Goal: Task Accomplishment & Management: Complete application form

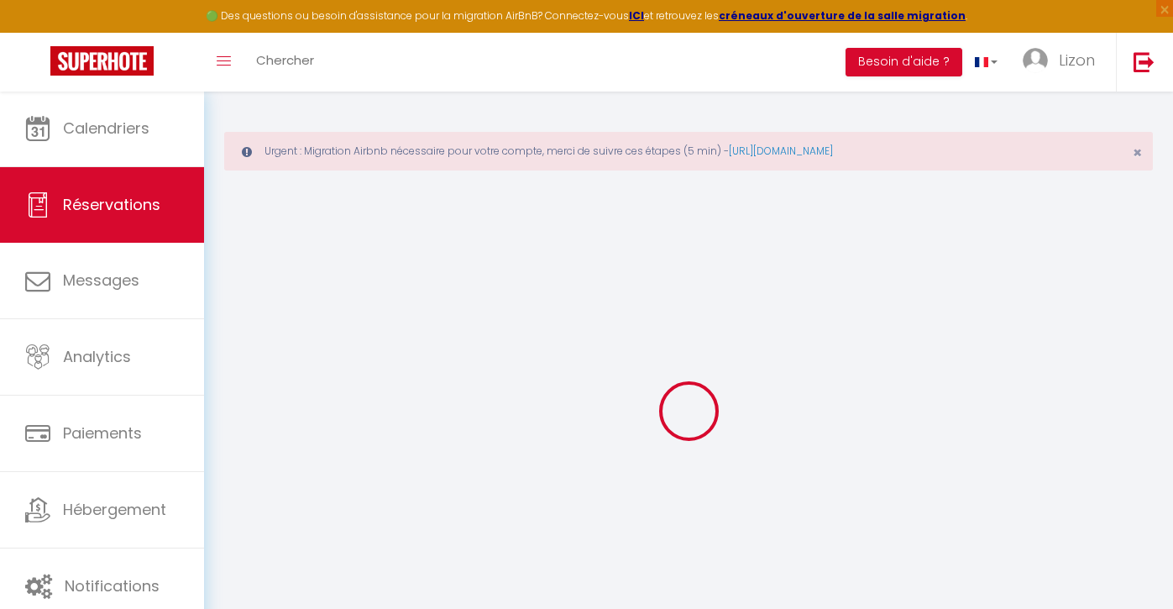
select select "not_cancelled"
select select
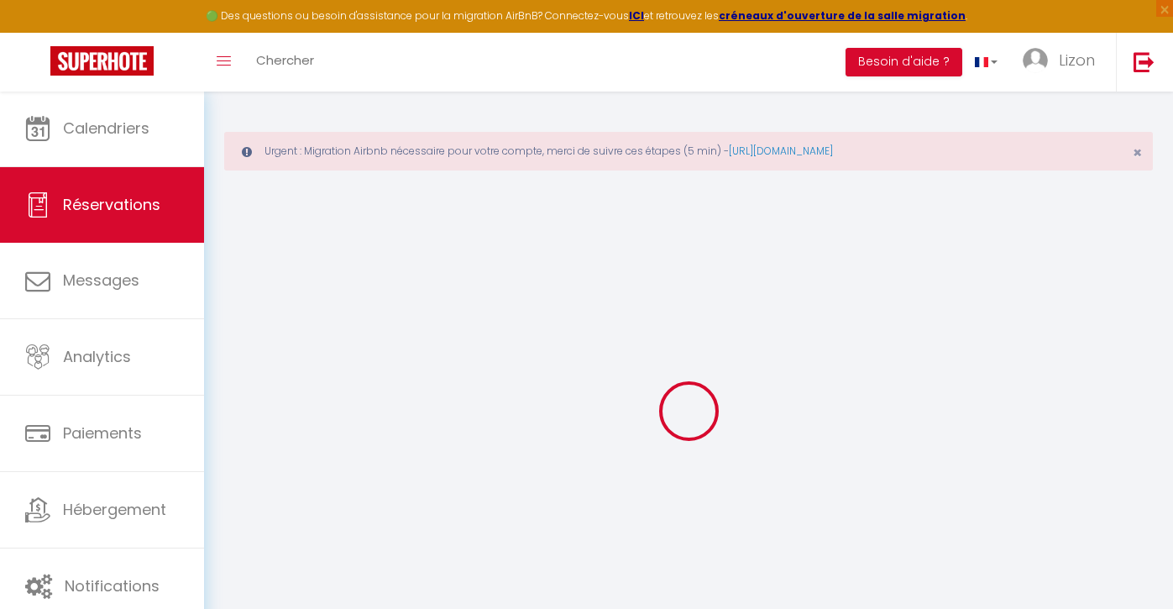
select select
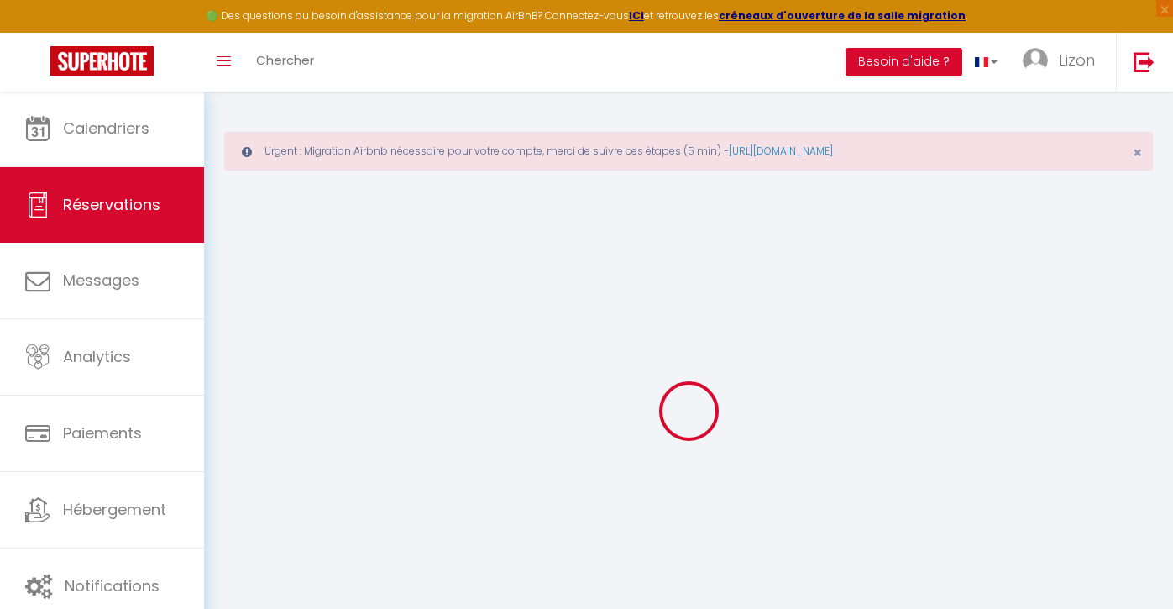
select select
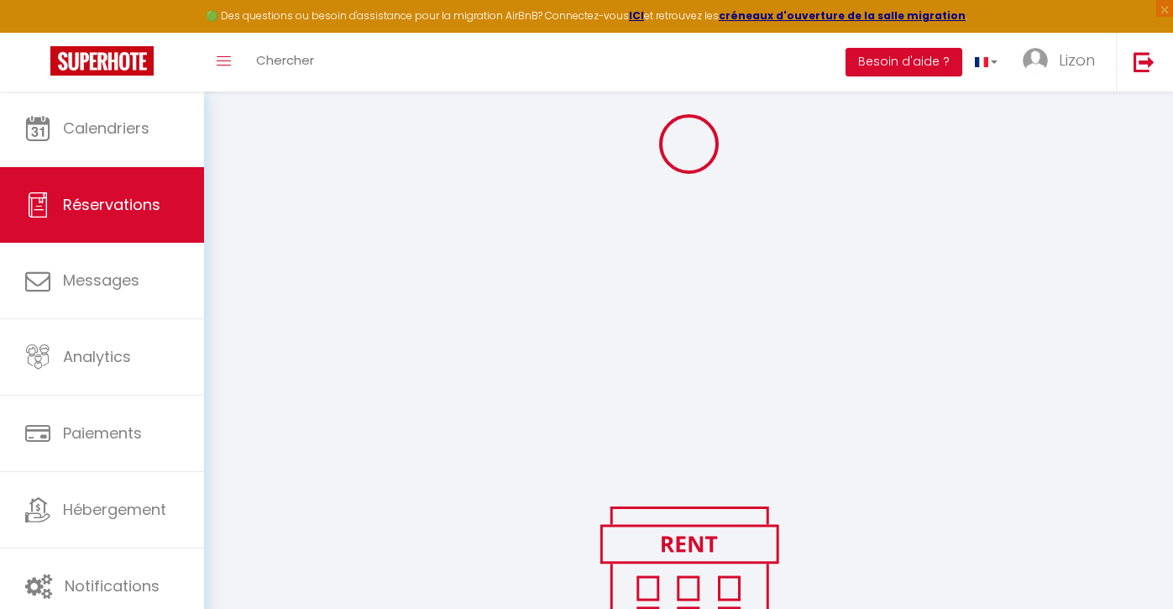
scroll to position [267, 0]
select select
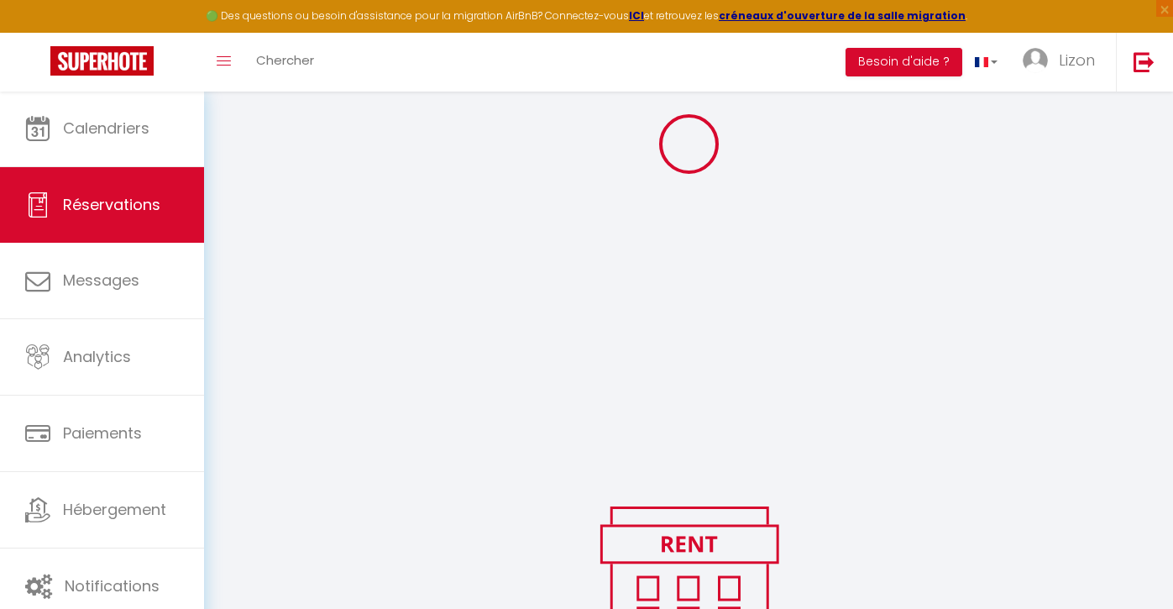
select select
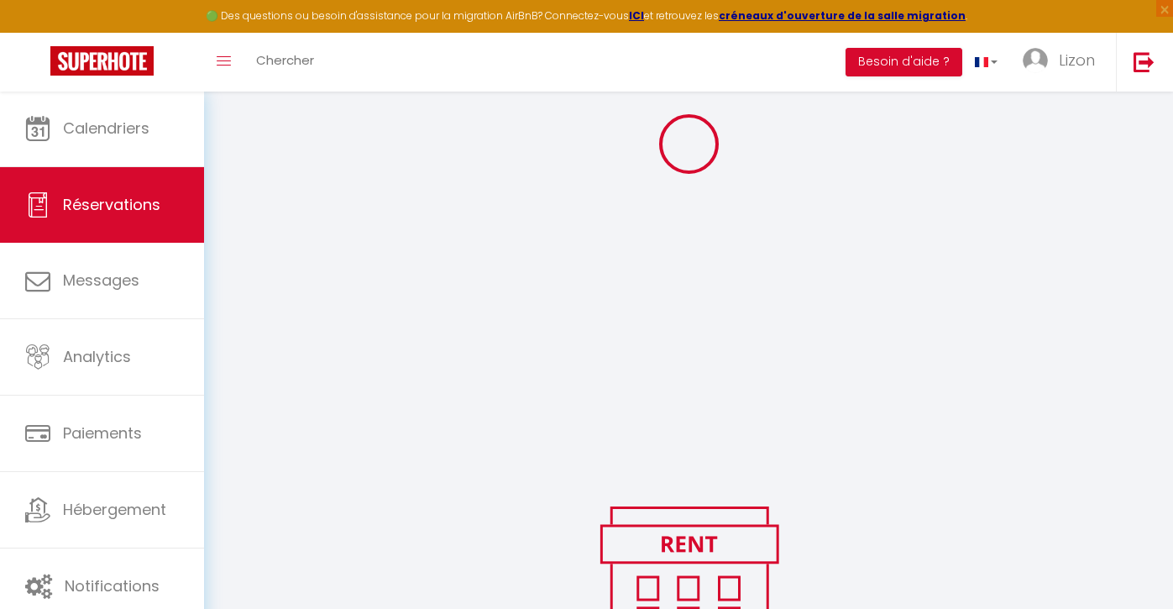
select select
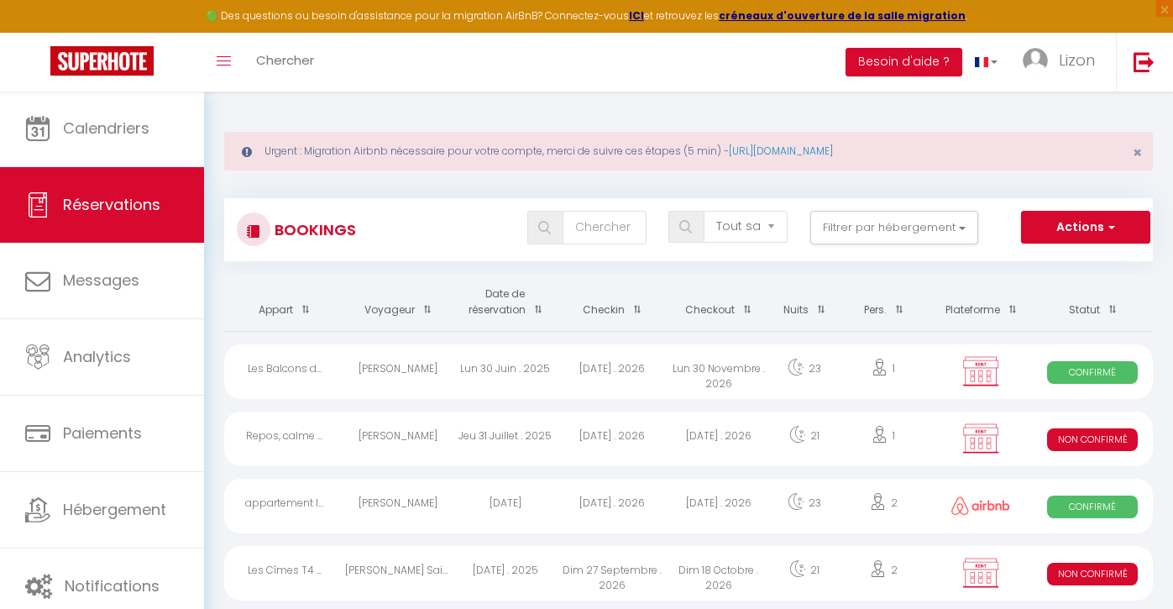
scroll to position [0, 0]
click at [591, 218] on input "text" at bounding box center [604, 228] width 84 height 34
type input "b"
select select
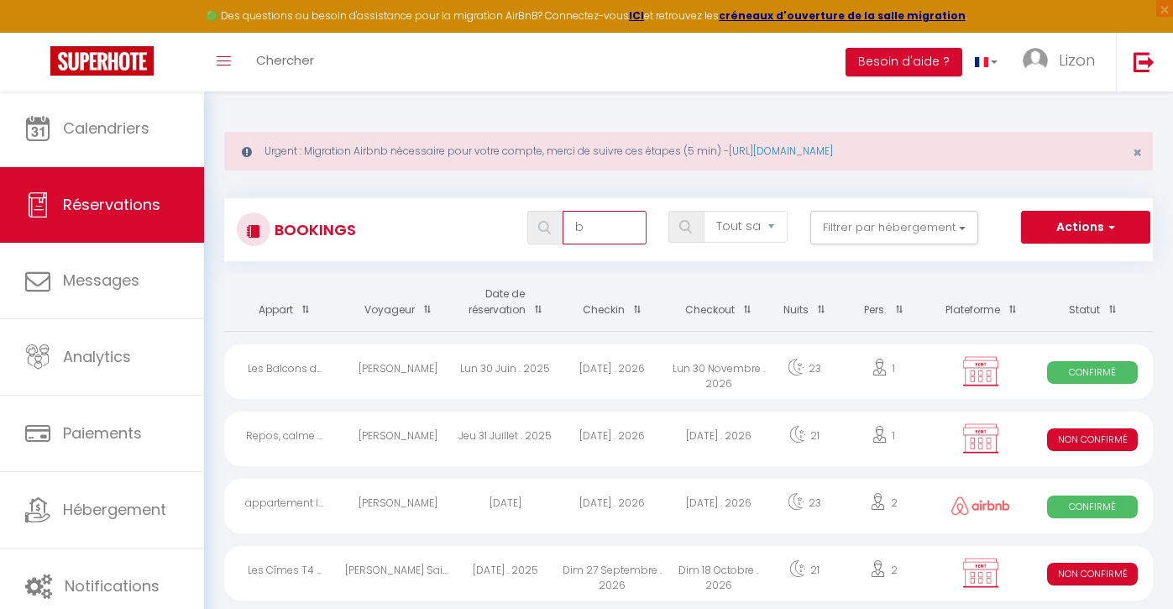
select select
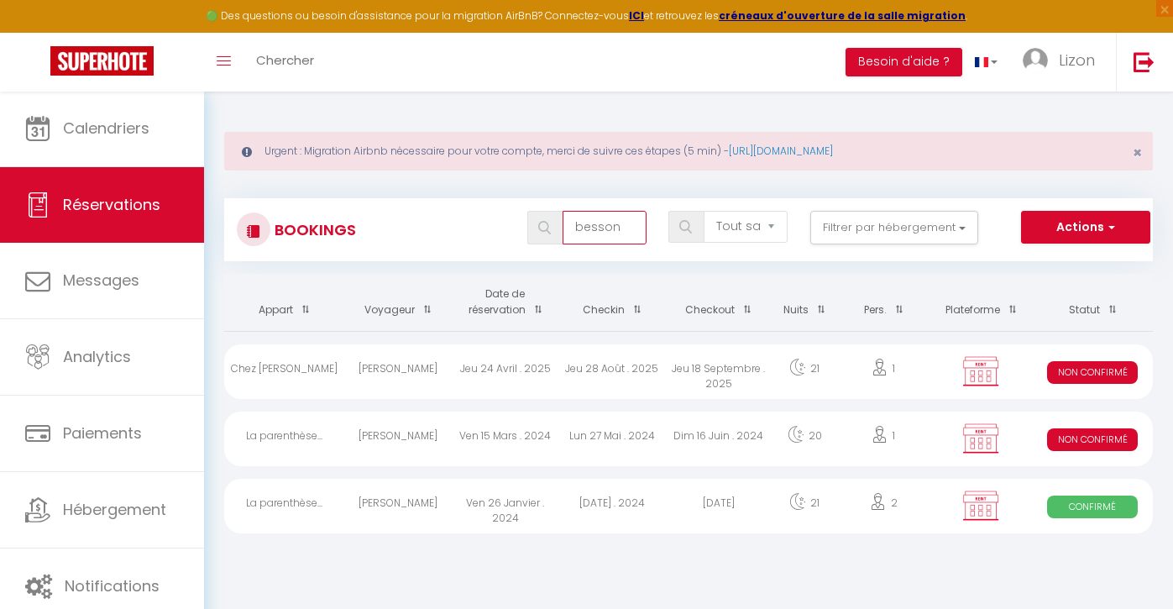
type input "besson"
click at [494, 370] on div "Jeu 24 Avril . 2025" at bounding box center [505, 371] width 107 height 55
select select "KO"
select select "0"
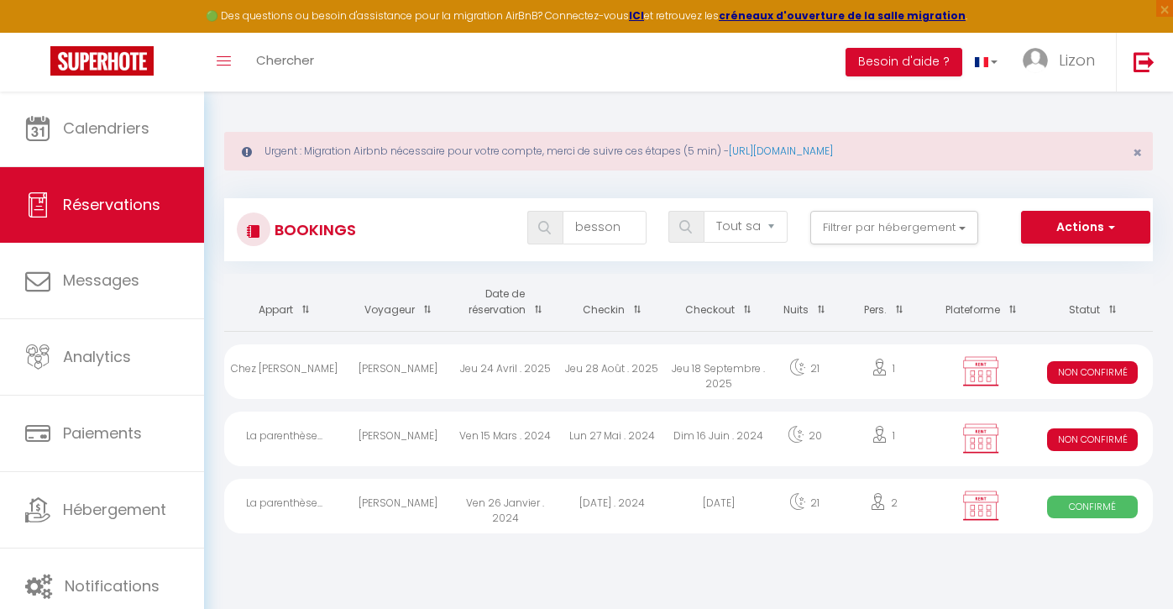
select select "0"
select select "1"
select select
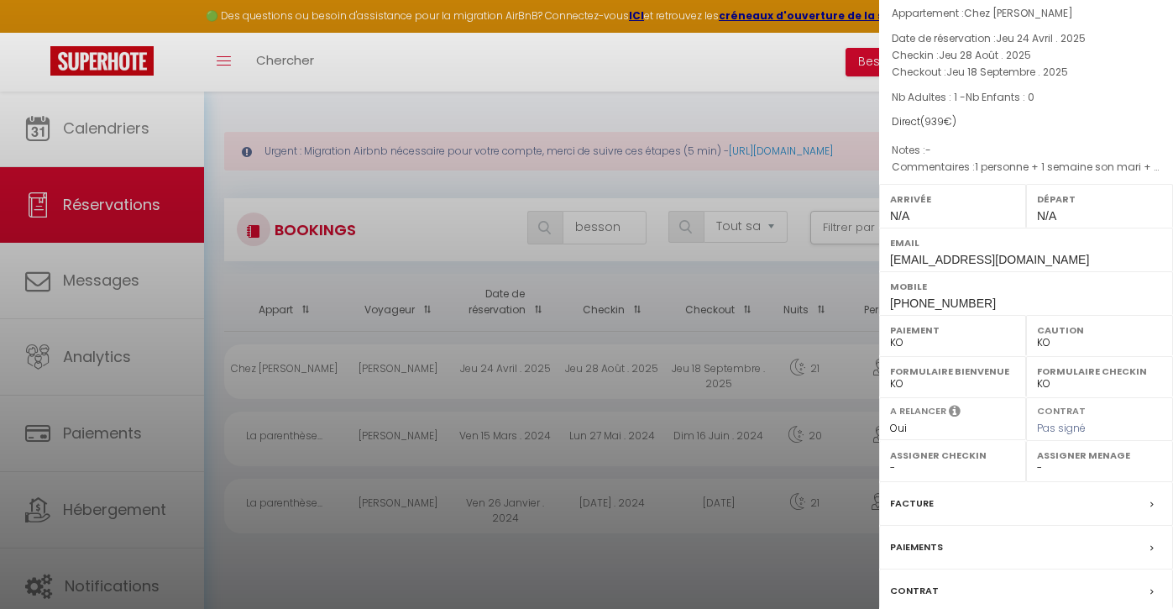
scroll to position [169, 0]
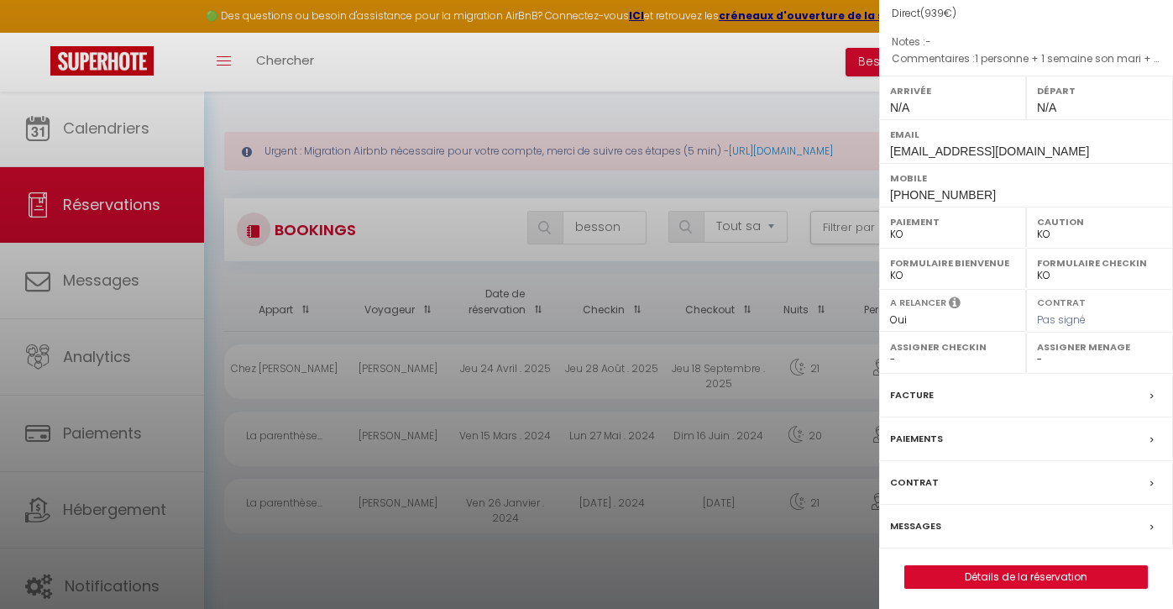
click at [1039, 565] on button "Détails de la réservation" at bounding box center [1025, 577] width 243 height 24
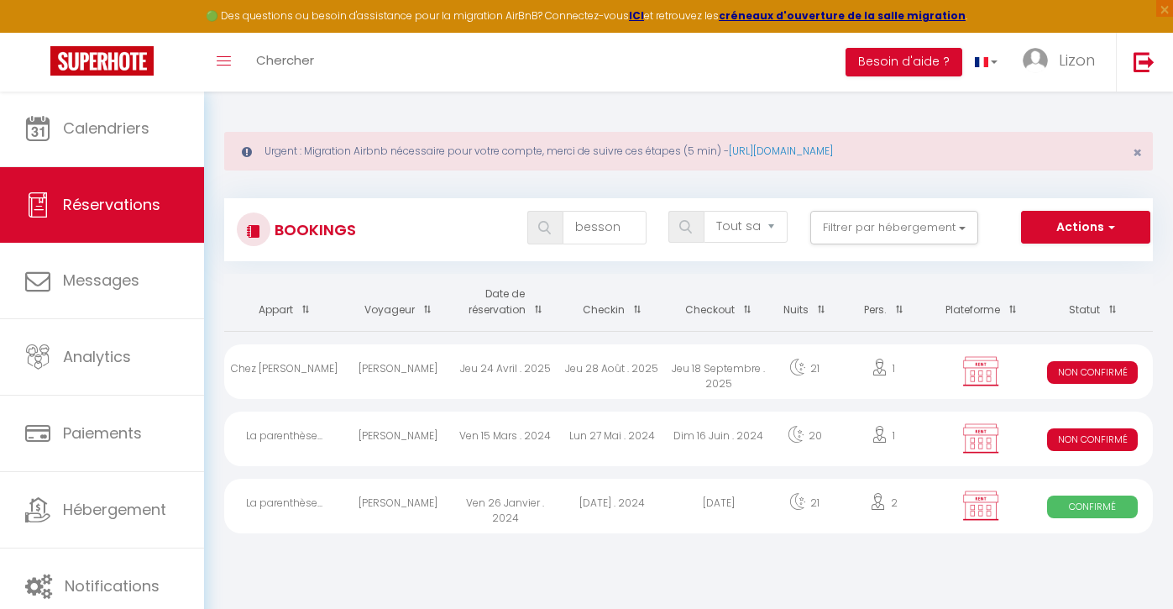
click at [894, 362] on div "1" at bounding box center [883, 371] width 93 height 55
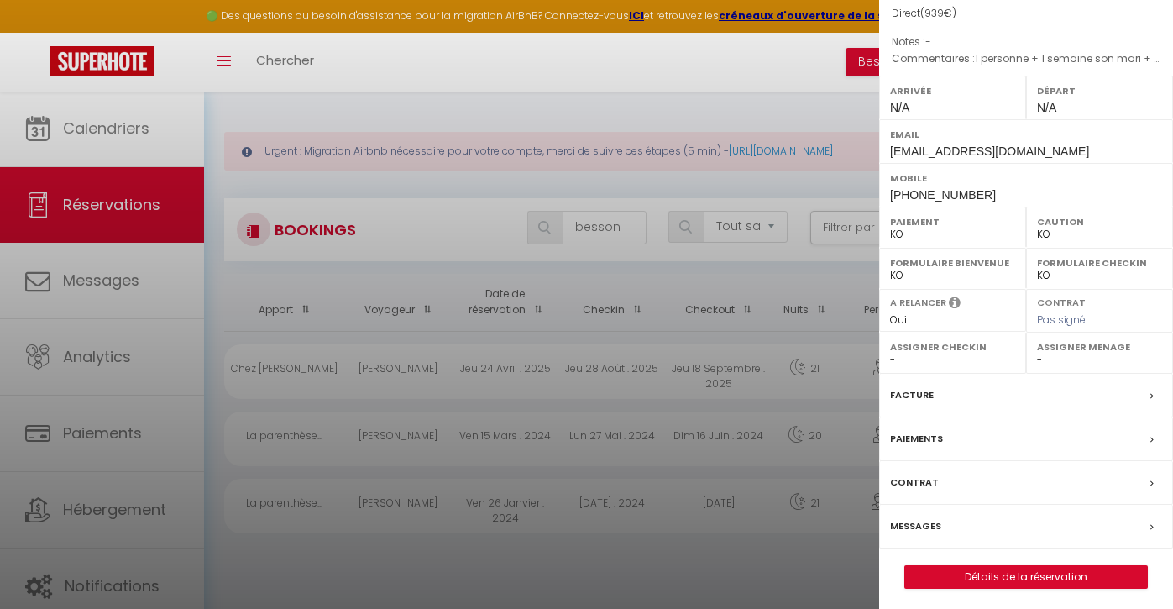
click at [1008, 570] on link "Détails de la réservation" at bounding box center [1026, 577] width 242 height 22
select select
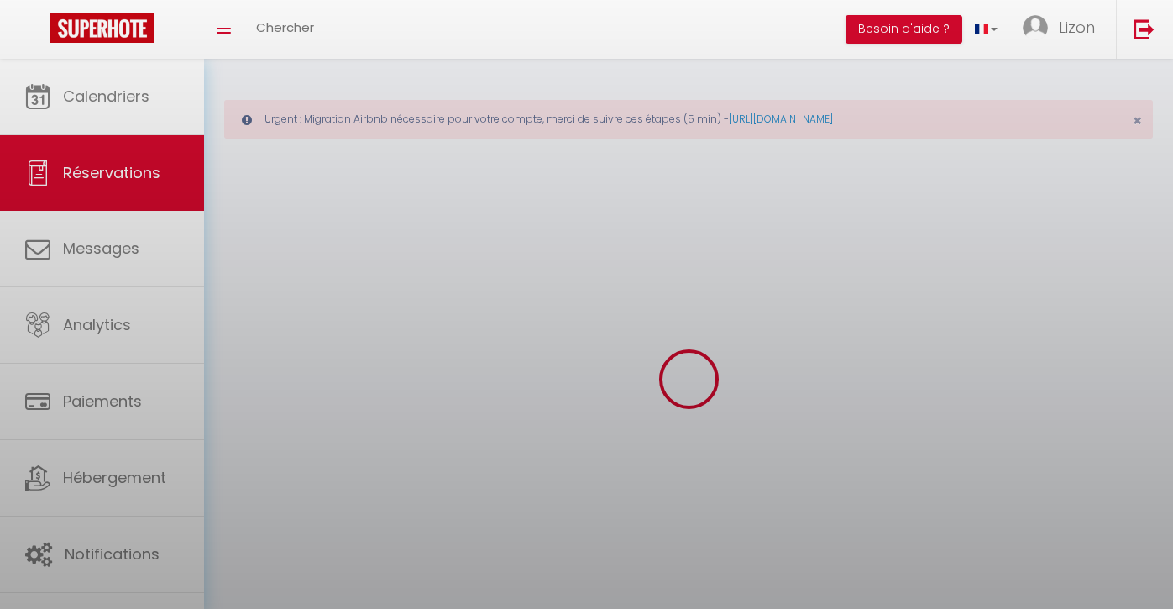
select select
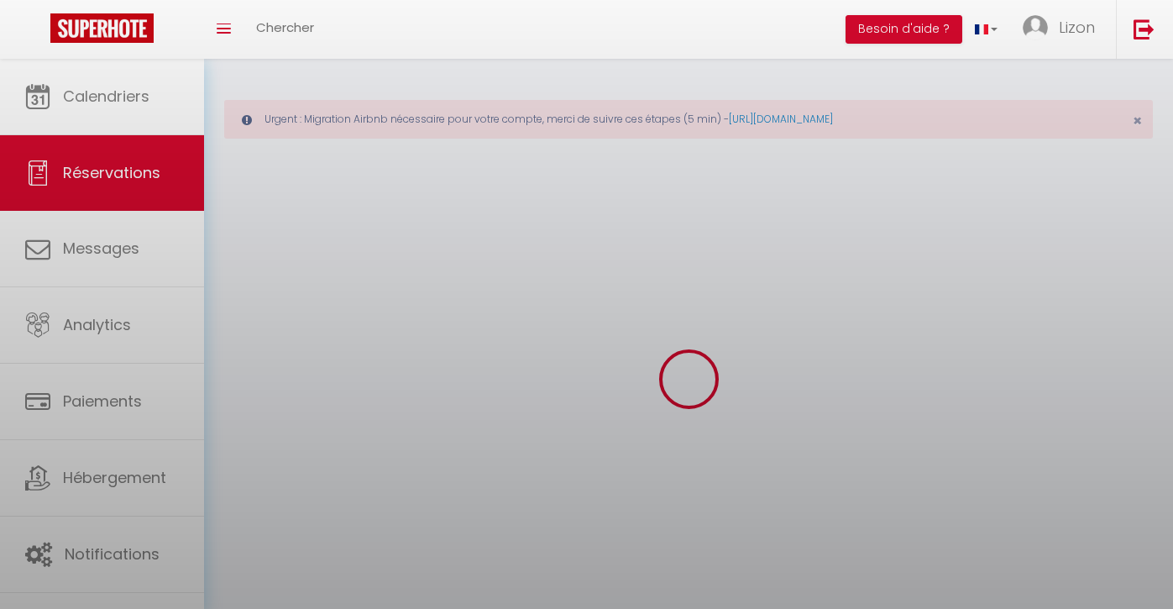
select select
checkbox input "false"
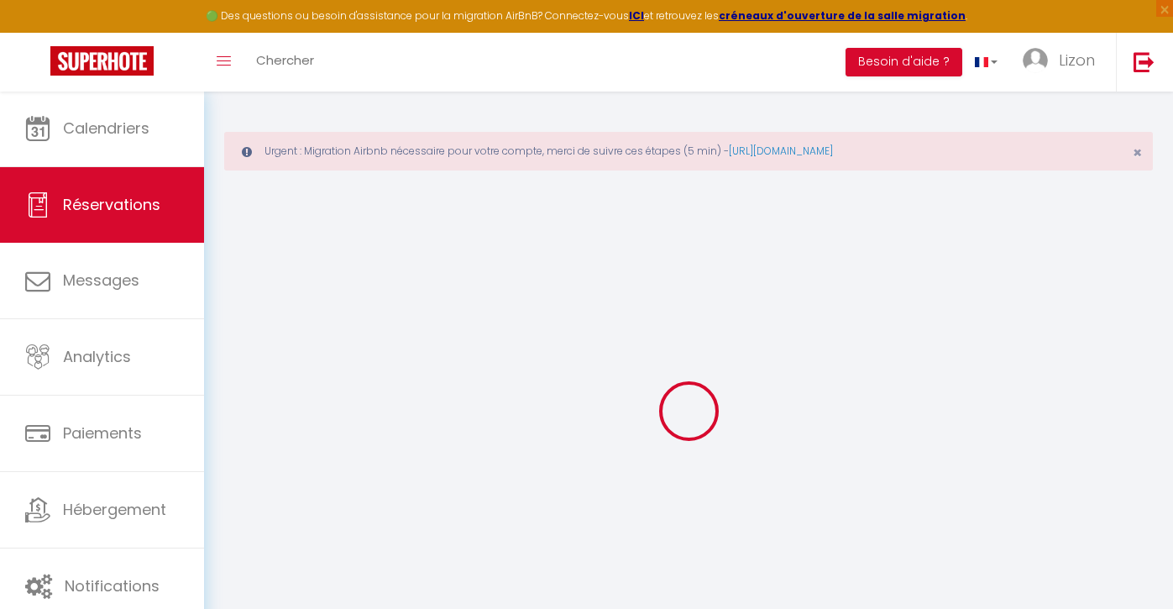
select select
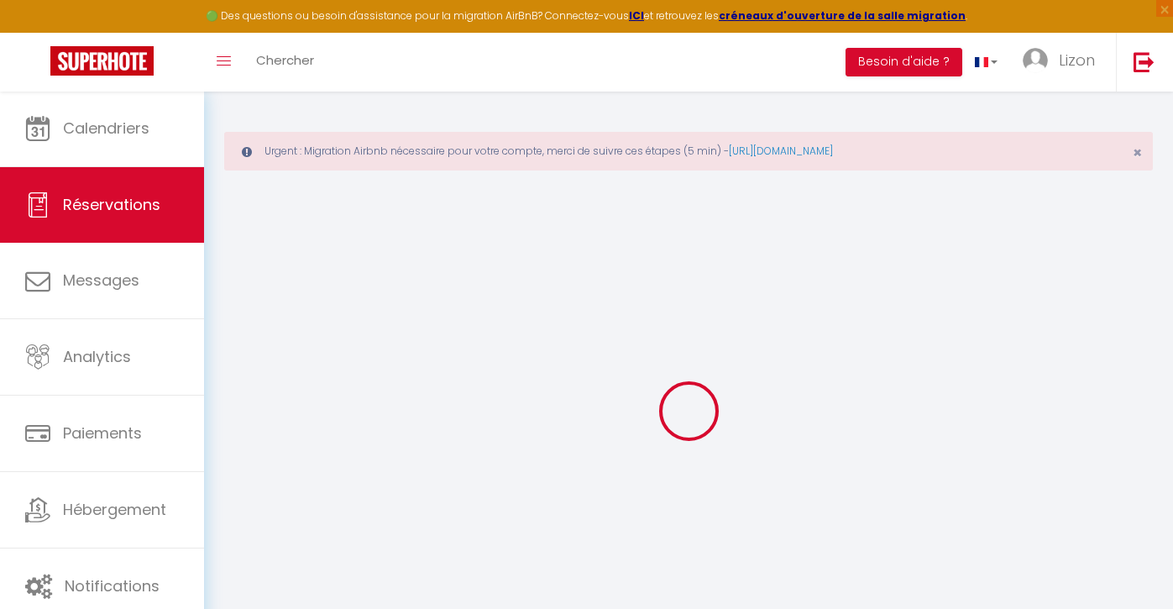
select select
checkbox input "false"
select select
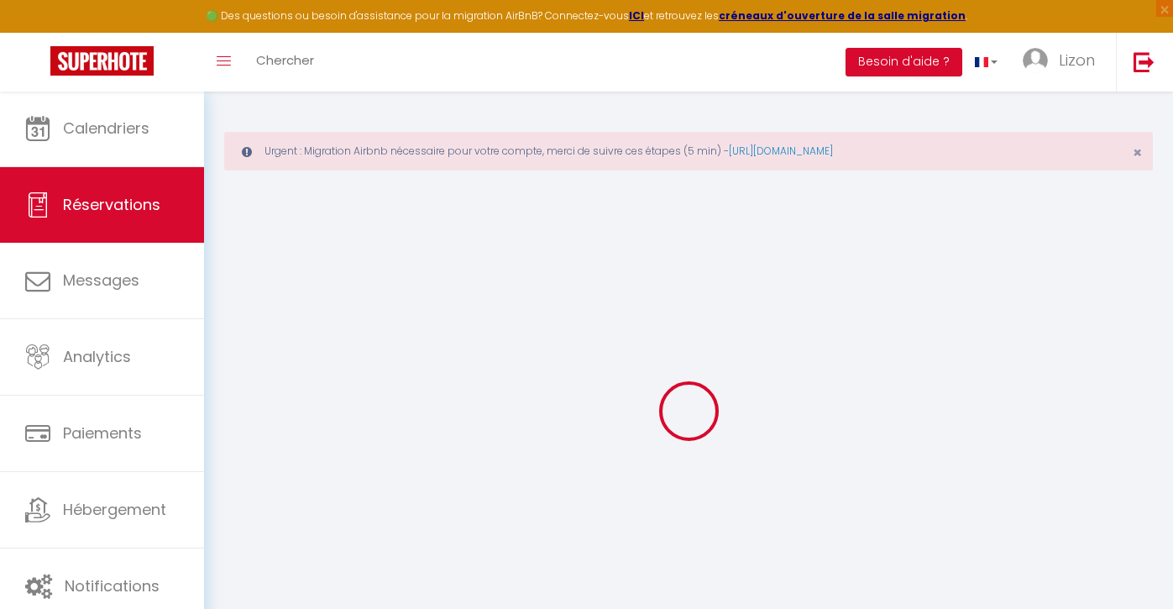
select select
checkbox input "false"
select select
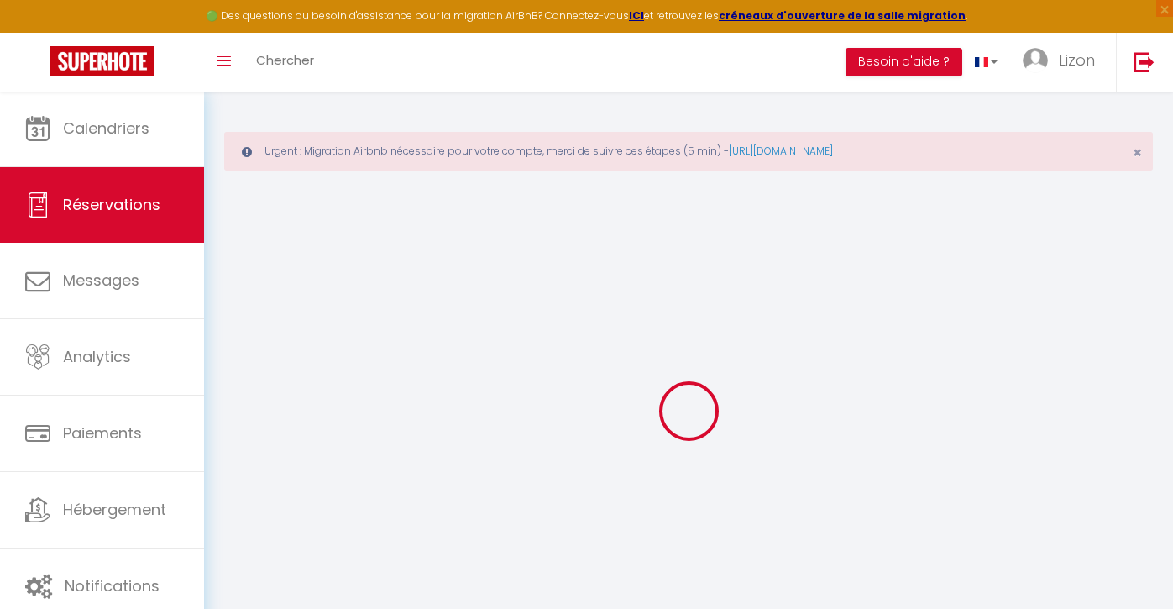
type input "Yvette"
type input "Besson"
type input "[EMAIL_ADDRESS][DOMAIN_NAME]"
type input "[PHONE_NUMBER]"
type input "43700"
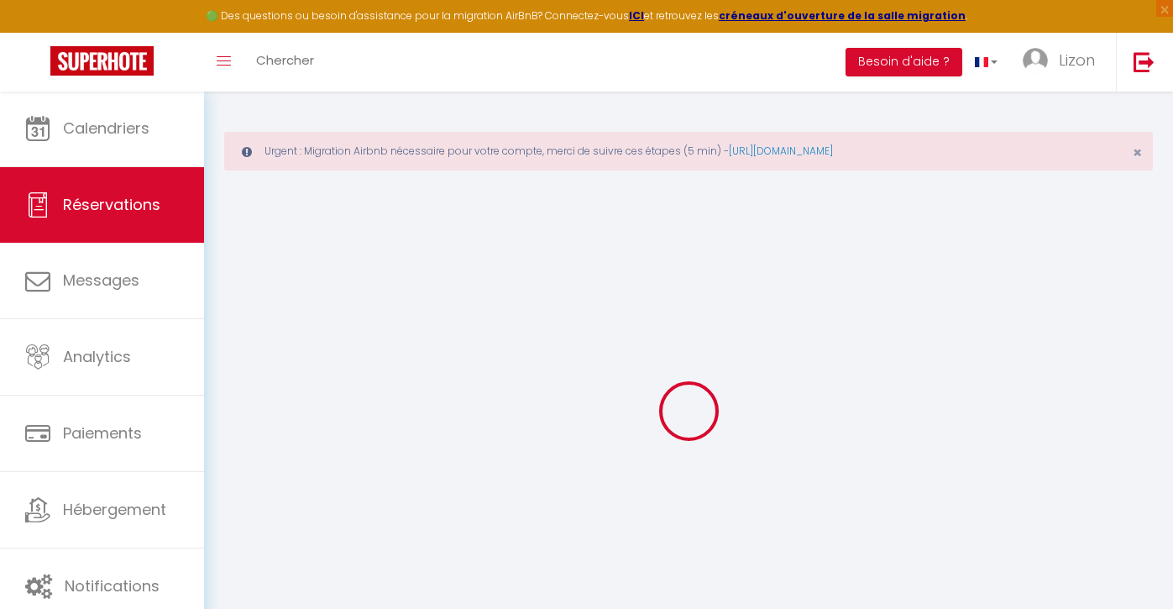
type input "[STREET_ADDRESS]"
type input "Arsac en Velay"
select select "FR"
select select "63612"
select select "2"
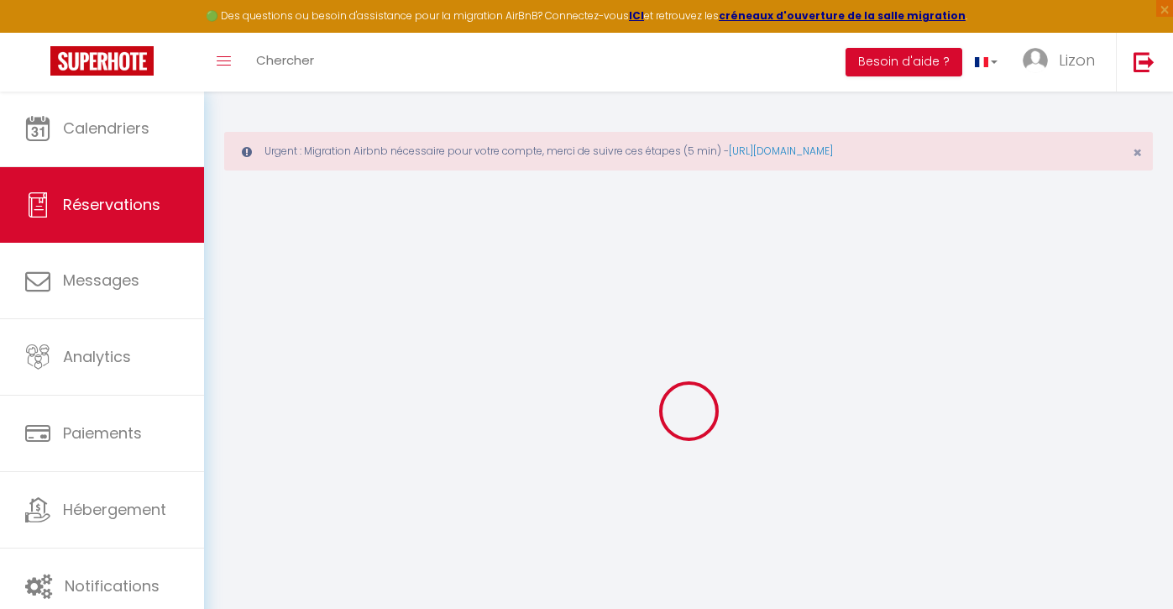
type input "Jeu 28 Août 2025"
select select
type input "Jeu 18 Septembre 2025"
select select
type input "1"
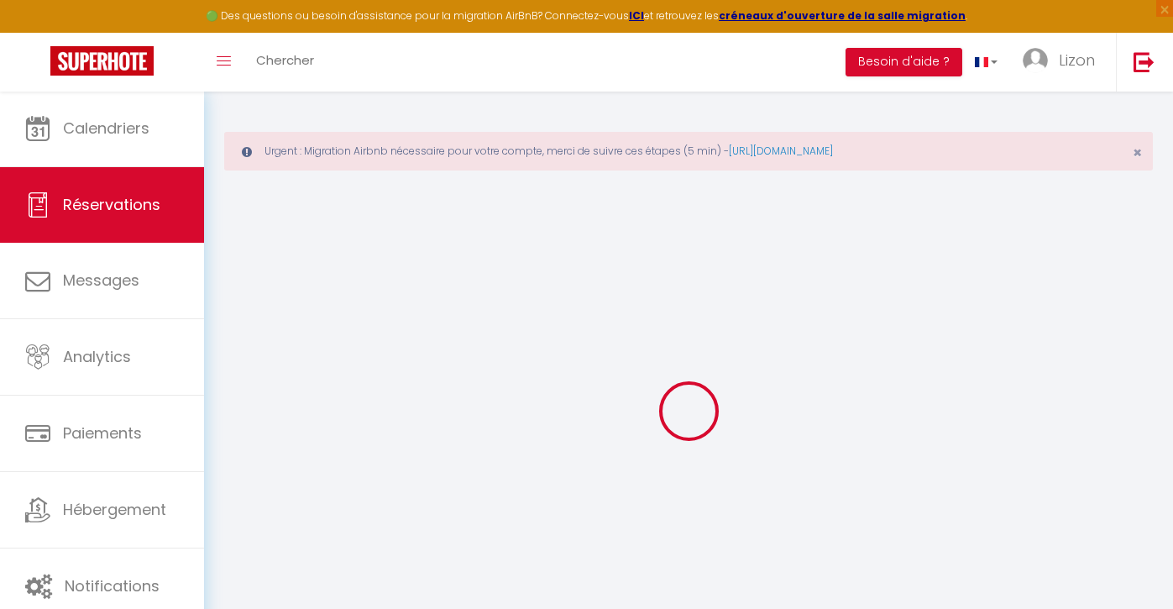
select select "10"
select select
type input "857"
checkbox input "true"
type input "939"
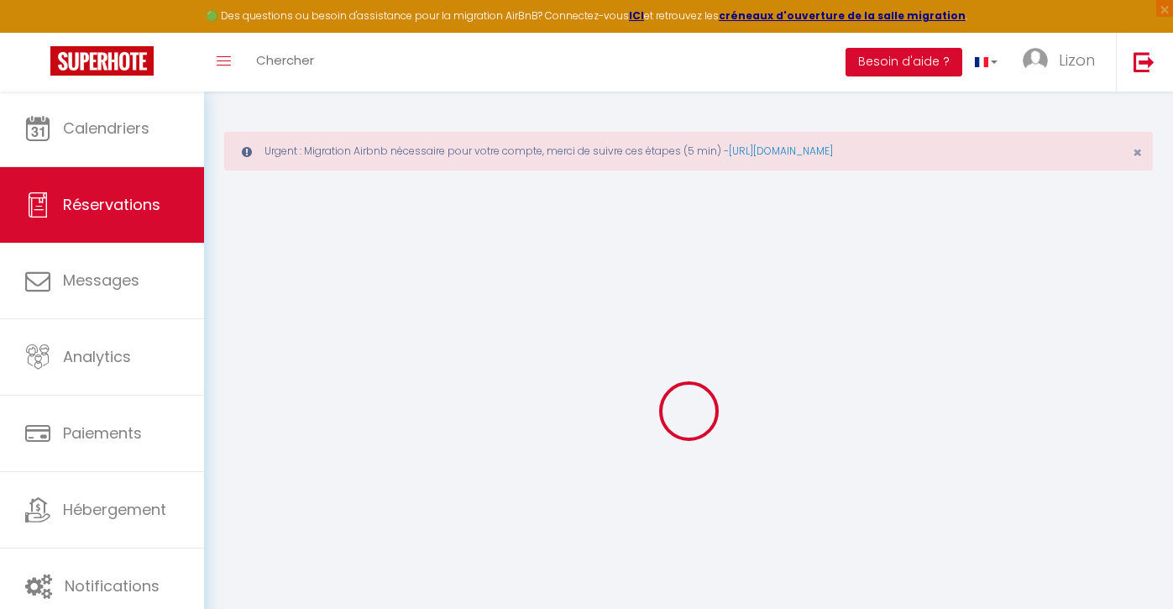
type input "0"
select select
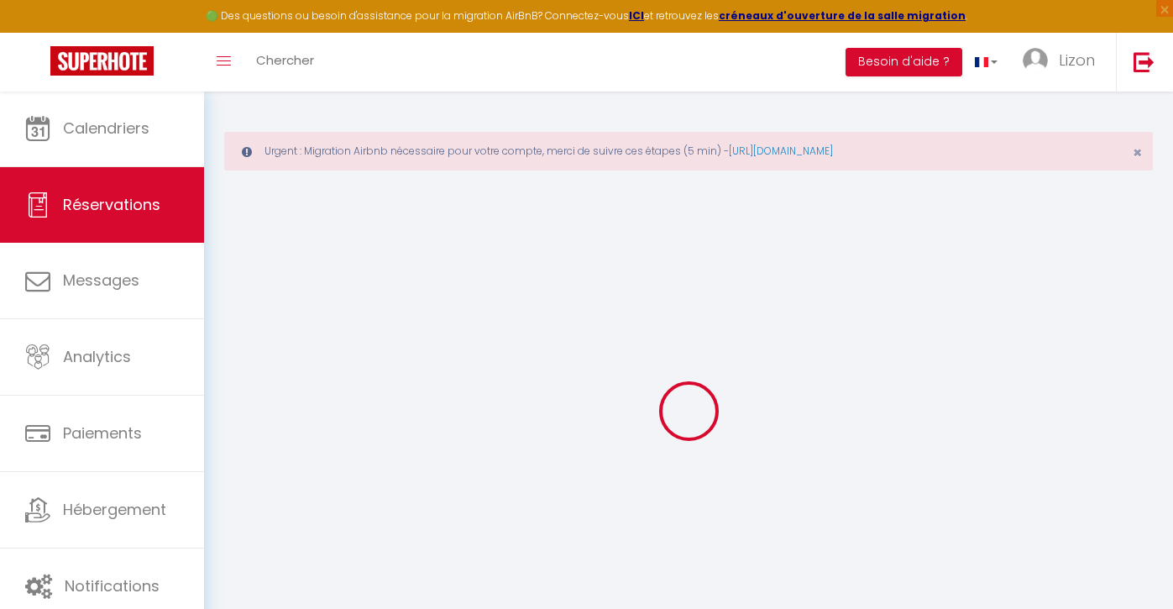
select select "14"
checkbox input "true"
select select
checkbox input "true"
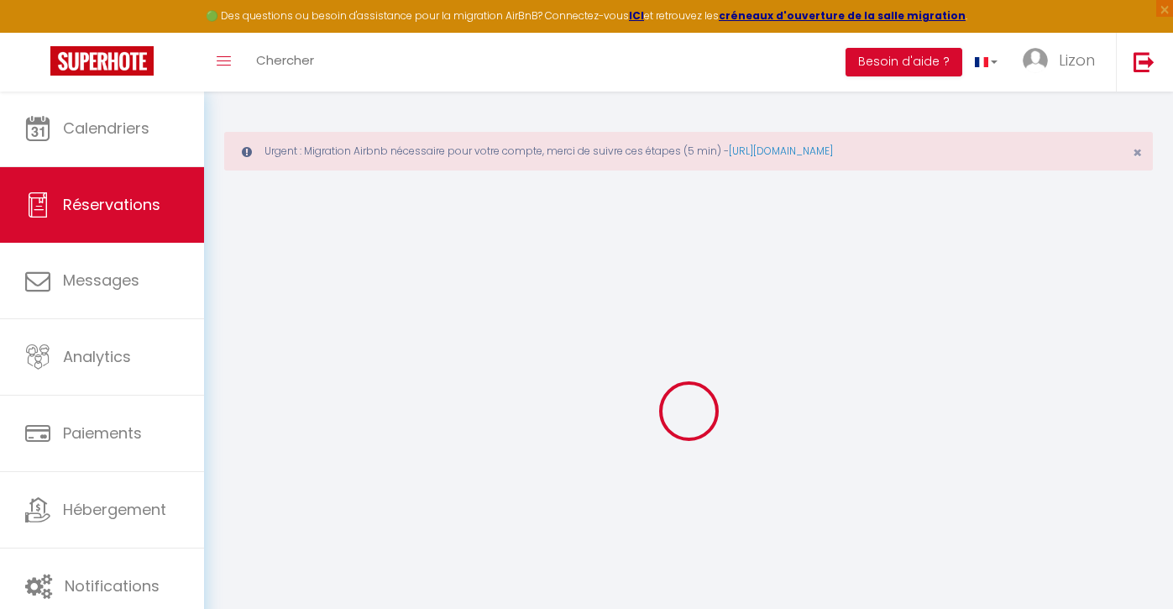
select select
checkbox input "true"
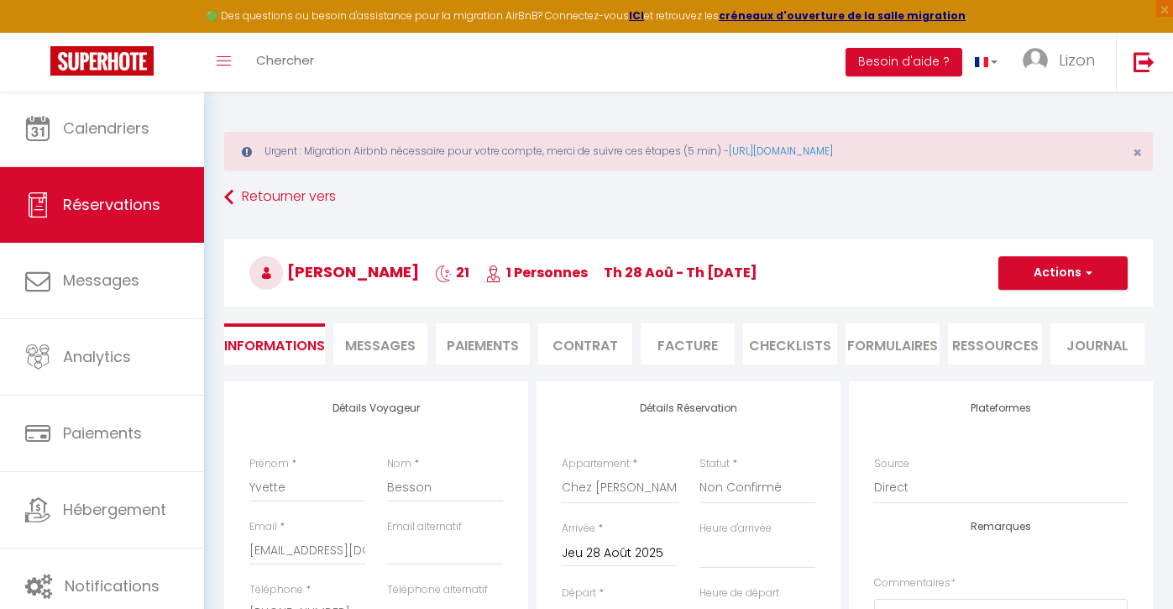
select select
checkbox input "true"
type textarea "1 personne + 1 semaine son mari + 1 semaine un couple d'amis en plus (4 personn…"
type input "82"
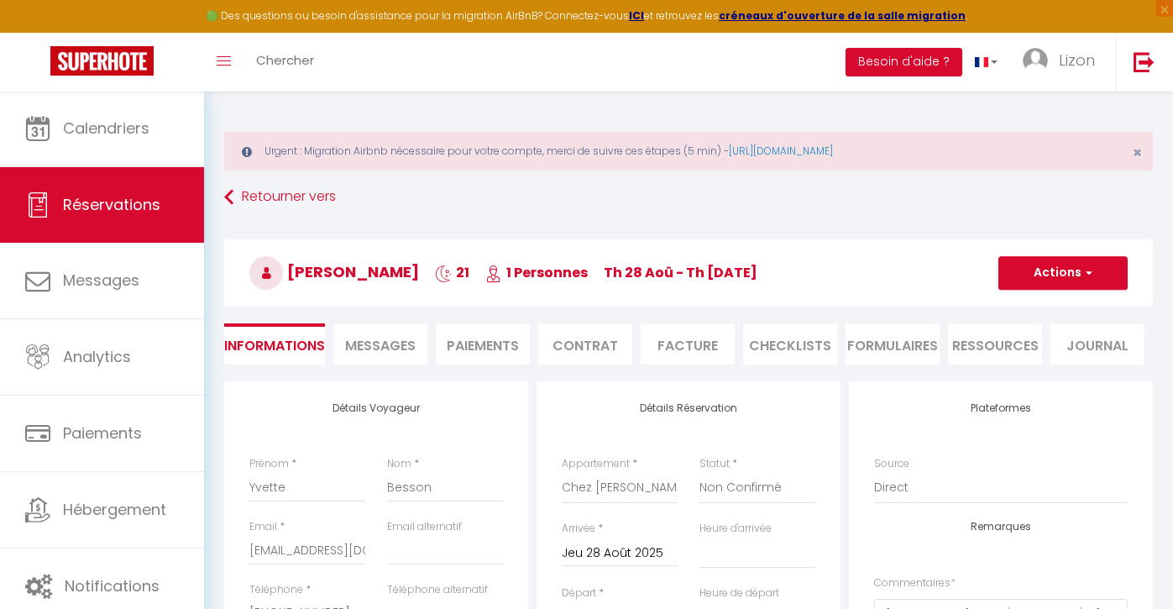
select select
checkbox input "true"
select select
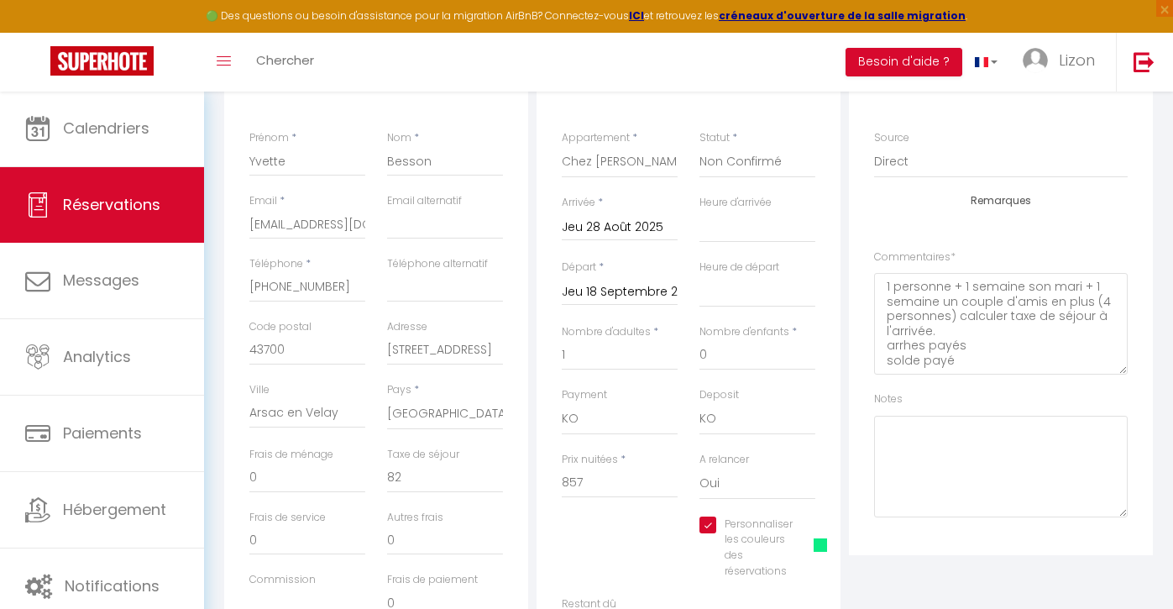
scroll to position [317, 0]
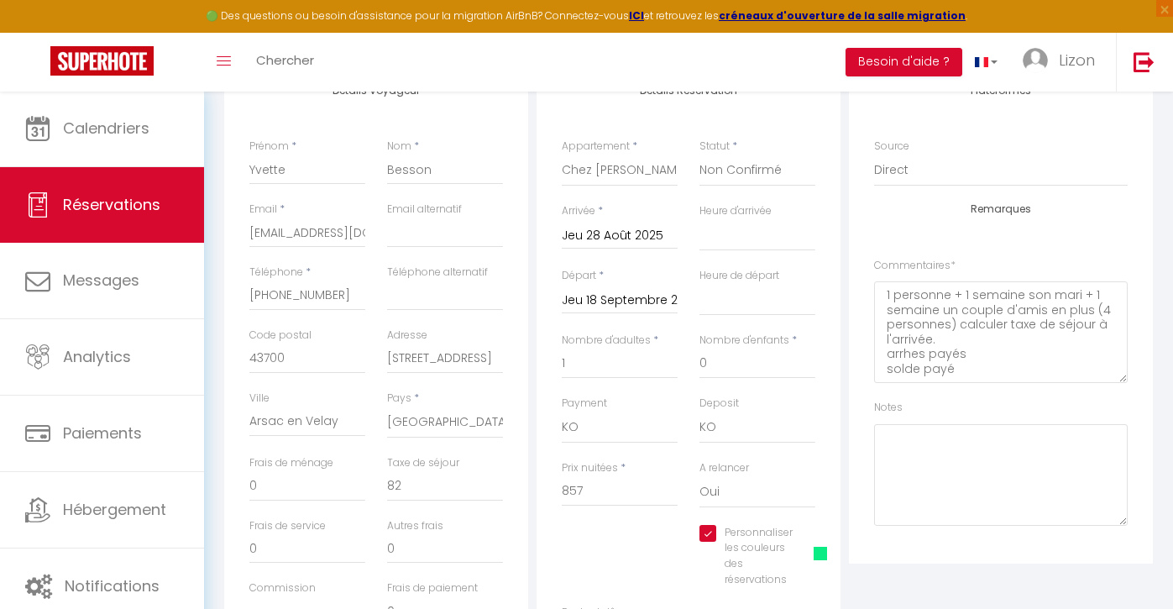
click at [112, 212] on span "Réservations" at bounding box center [111, 204] width 97 height 21
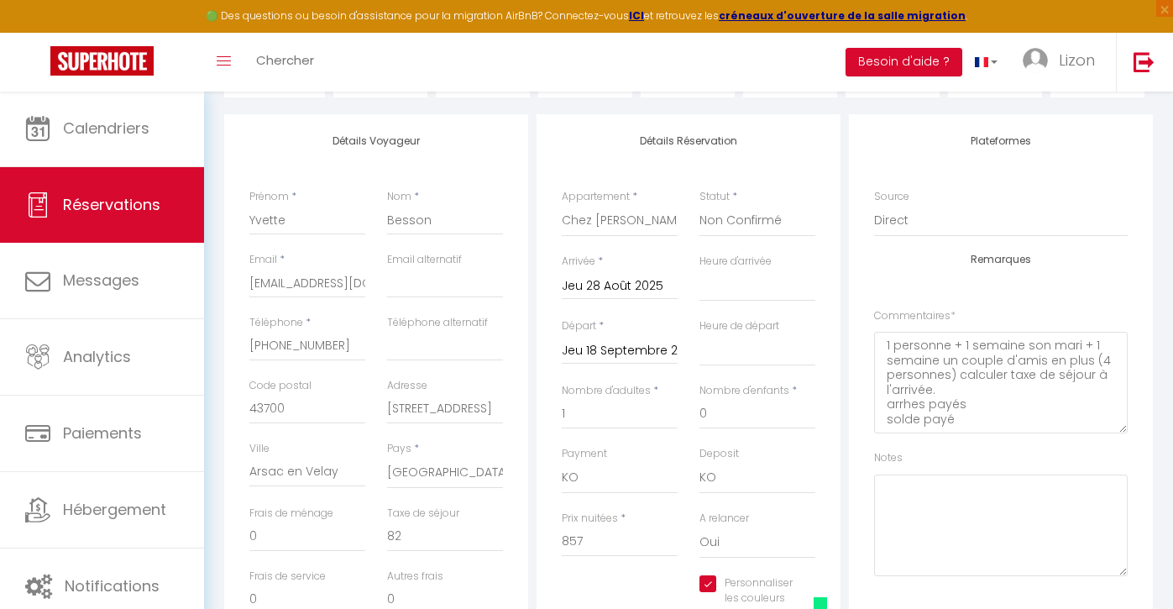
select select "not_cancelled"
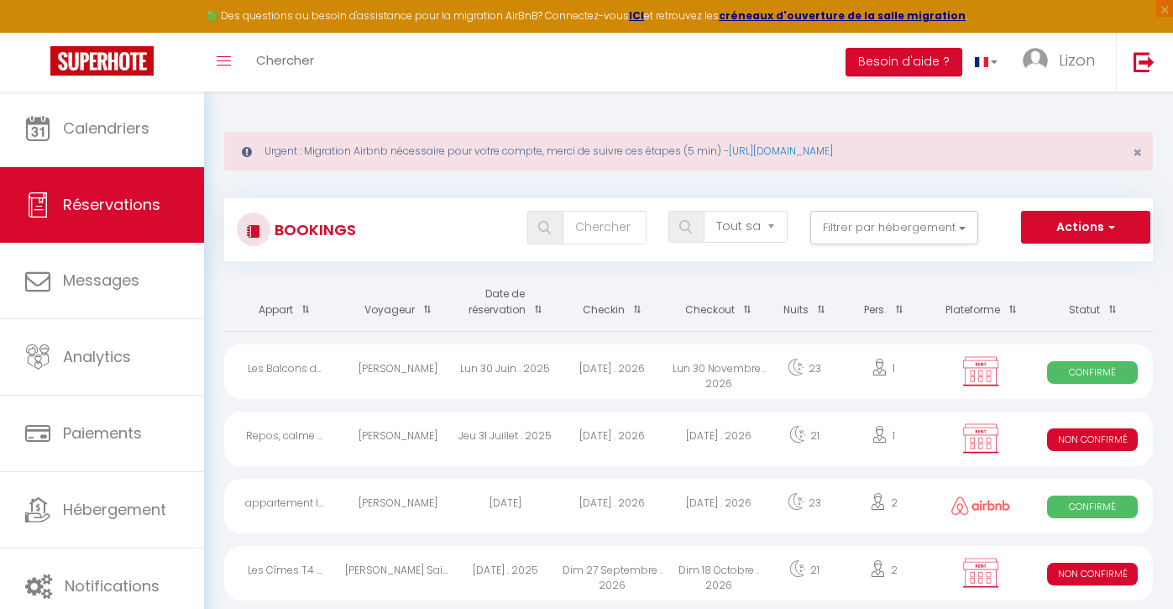
scroll to position [0, 0]
click at [609, 232] on input "text" at bounding box center [604, 228] width 84 height 34
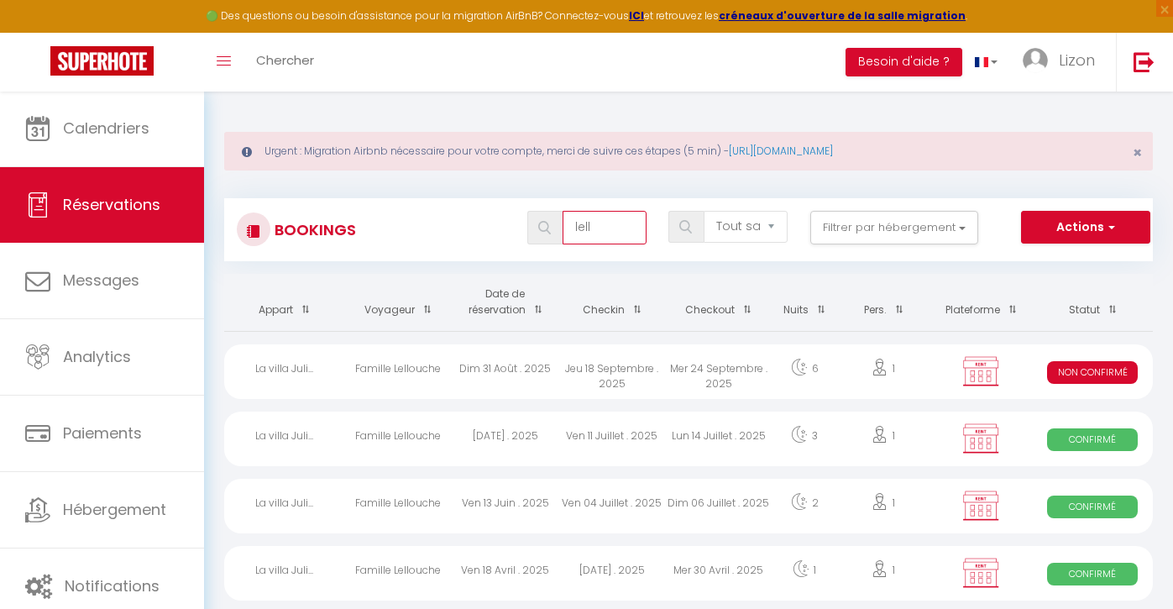
type input "lell"
click at [451, 364] on div "Famille Lellouche" at bounding box center [398, 371] width 107 height 55
select select "KO"
select select "0"
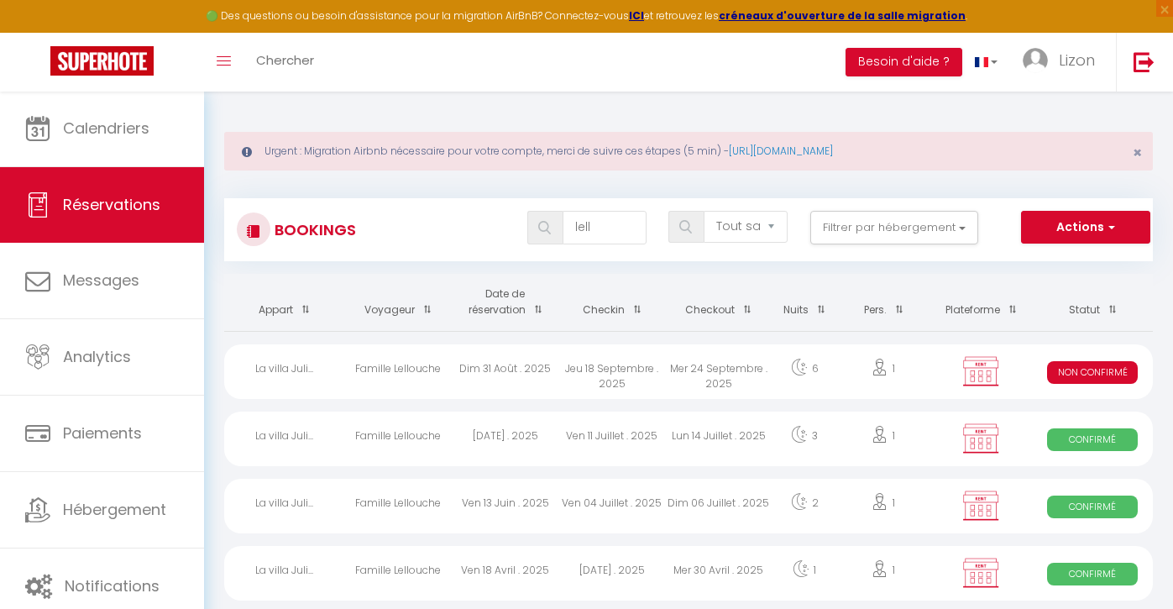
select select "0"
select select "1"
select select
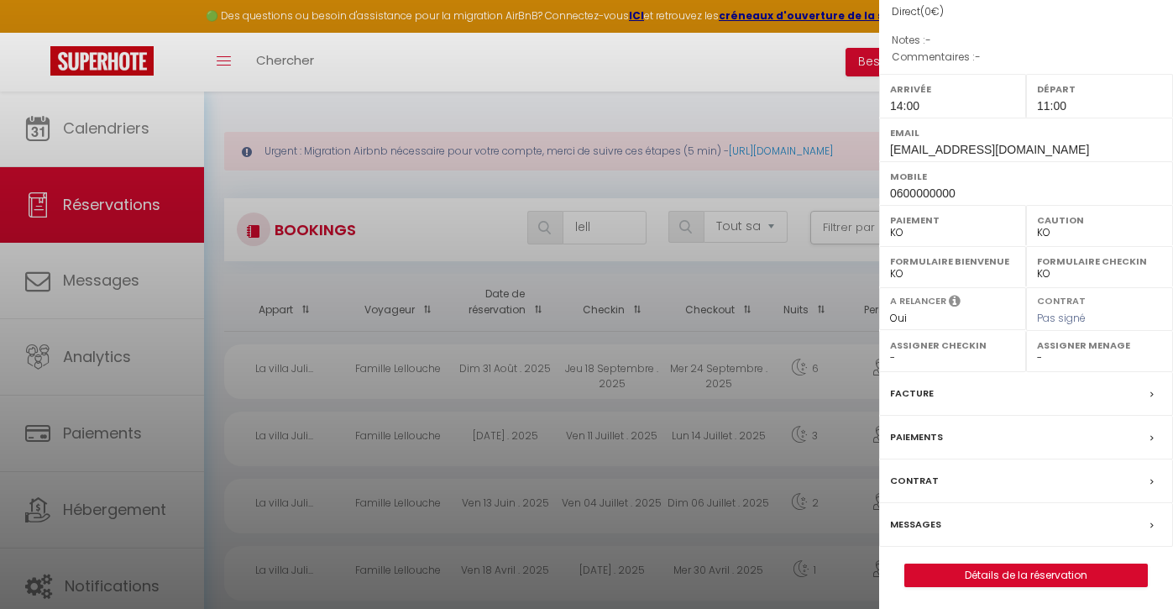
scroll to position [169, 0]
click at [1028, 584] on div "x Famille Lellouche ( 6617742 ) Appartement : La villa Juliette Date de réserva…" at bounding box center [1026, 222] width 294 height 782
click at [1026, 578] on link "Détails de la réservation" at bounding box center [1026, 577] width 242 height 22
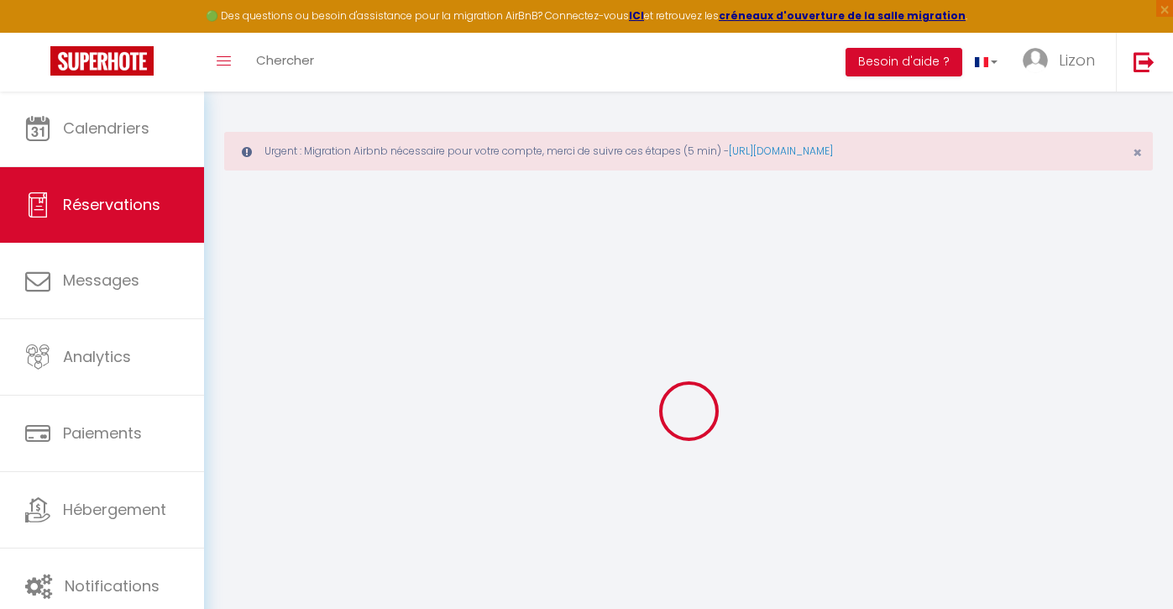
type input "Famille"
type input "Lellouche"
type input "[EMAIL_ADDRESS][DOMAIN_NAME]"
type input "0600000000"
select select
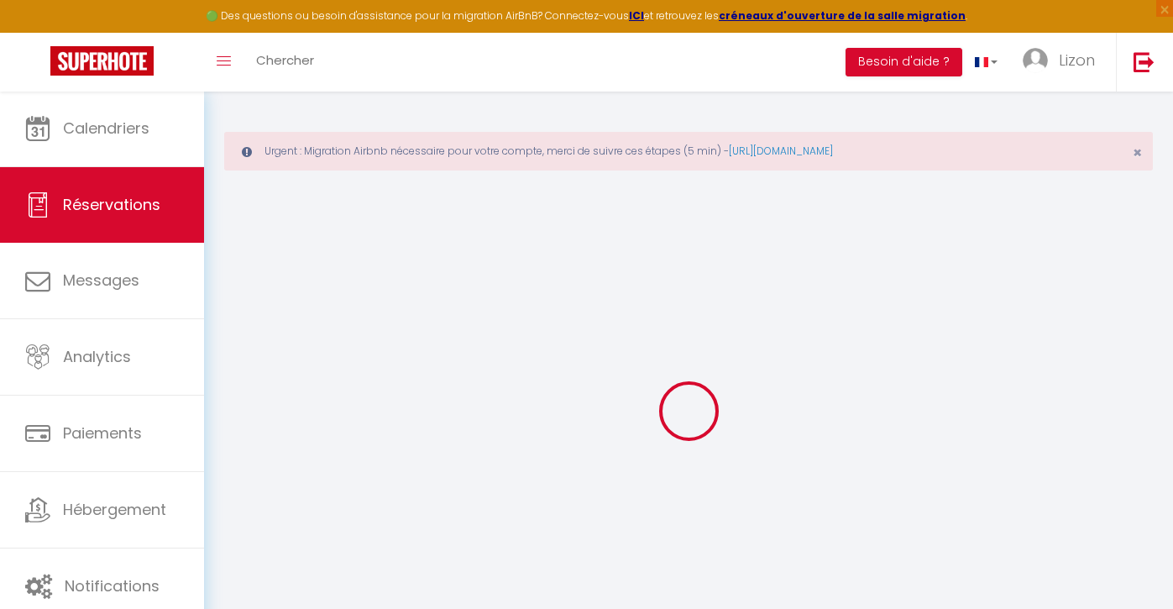
select select "49424"
select select "2"
type input "Jeu 18 Septembre 2025"
select select
type input "Mer 24 Septembre 2025"
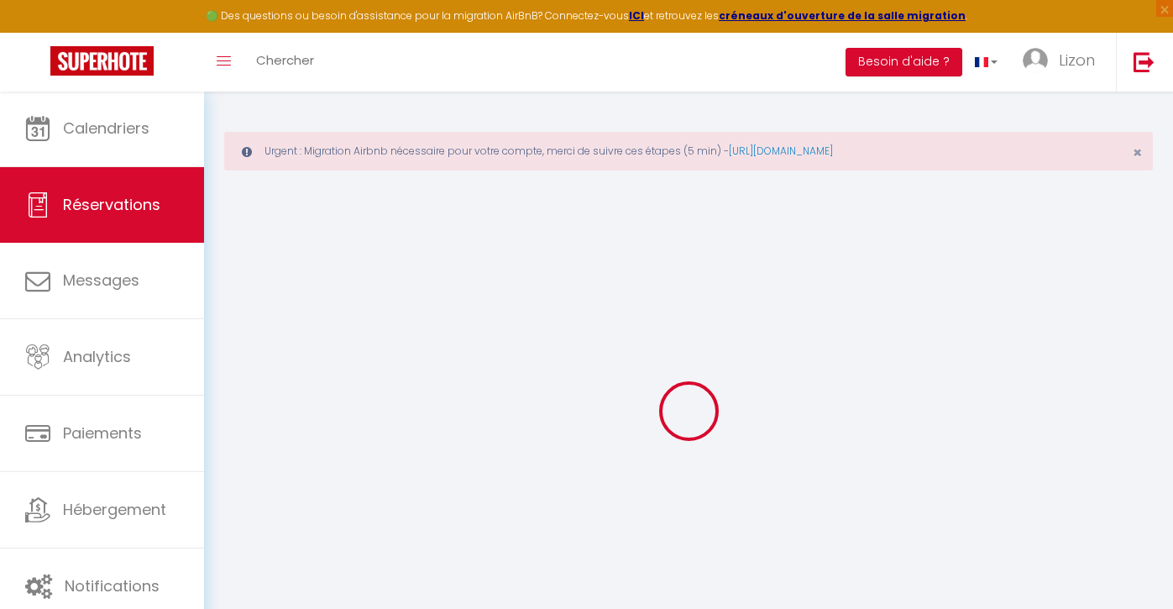
select select
type input "1"
select select "10"
select select
checkbox input "true"
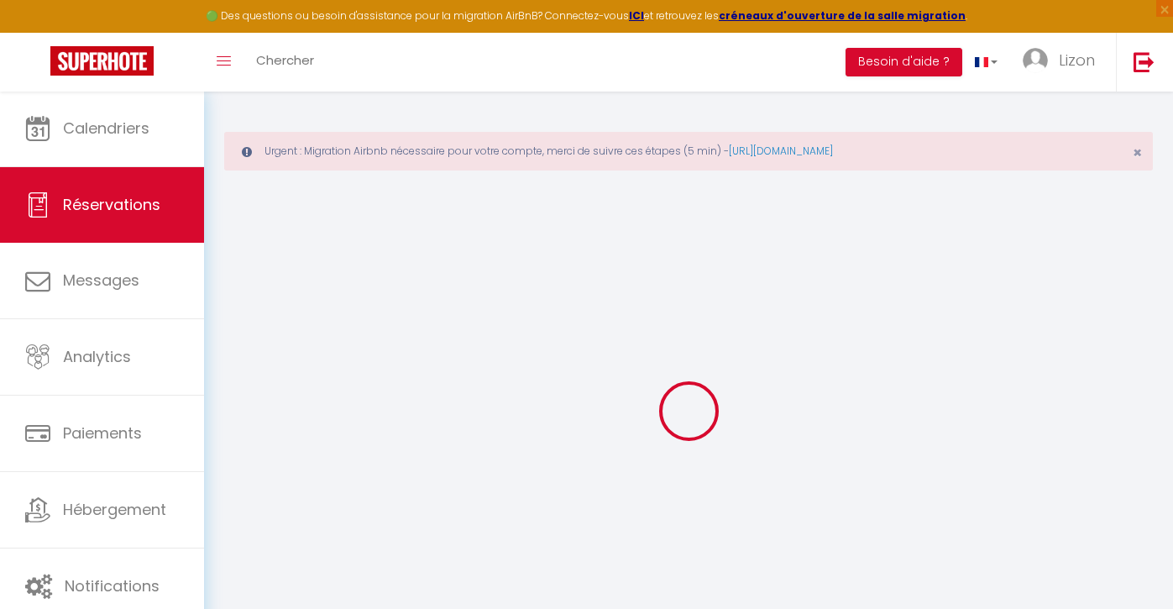
type input "0"
select select
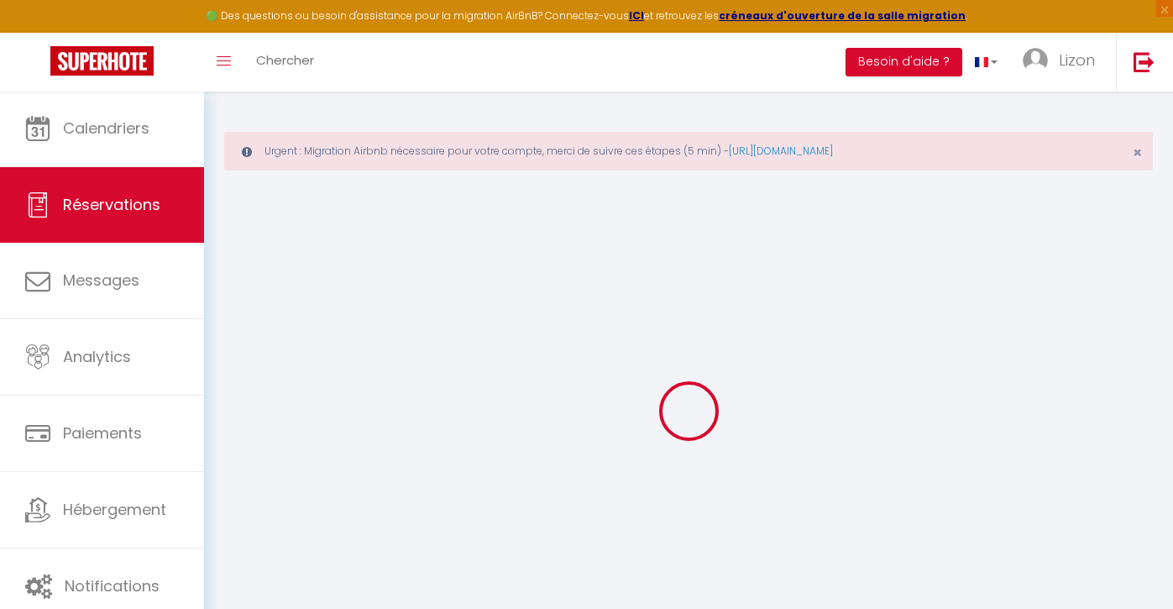
select select
select select "14"
checkbox input "true"
select select
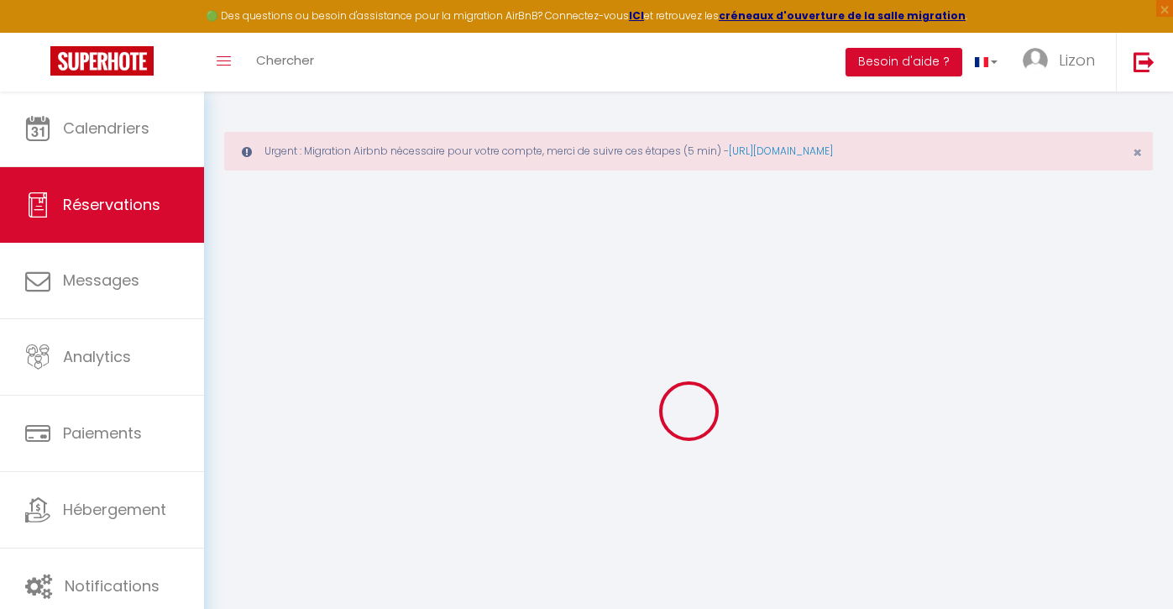
select select
checkbox input "true"
select select
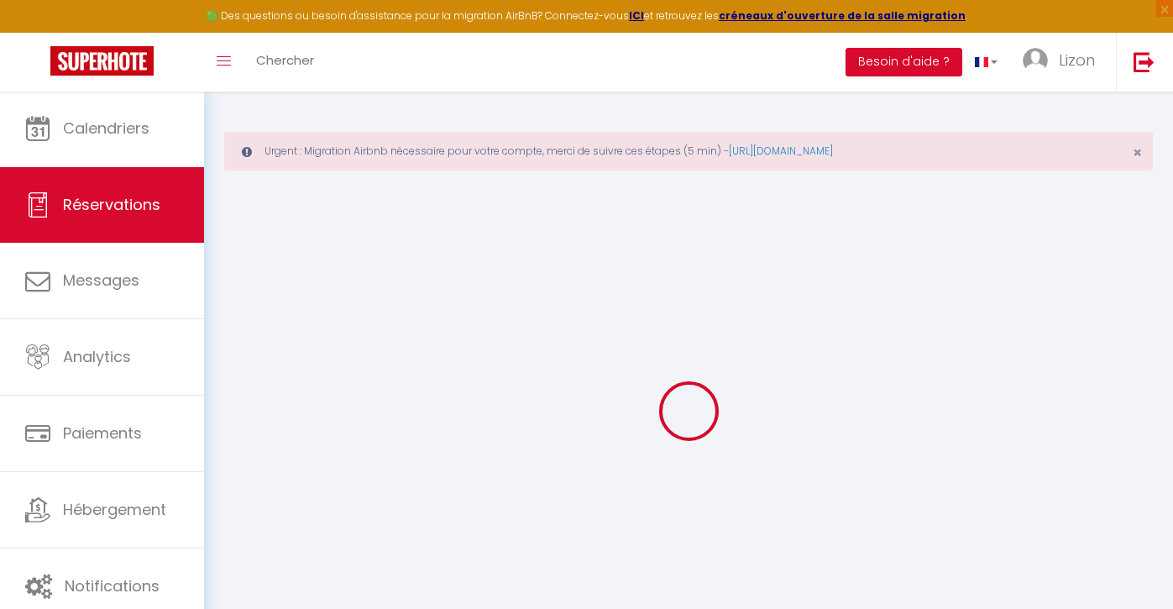
select select
checkbox input "true"
select select
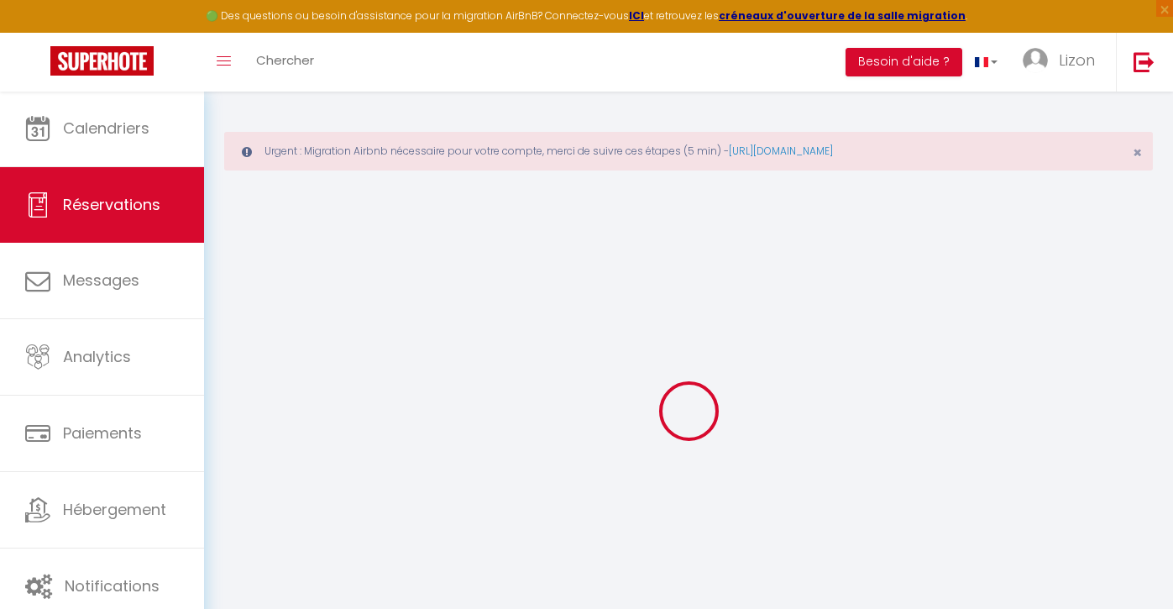
checkbox input "true"
select select
checkbox input "true"
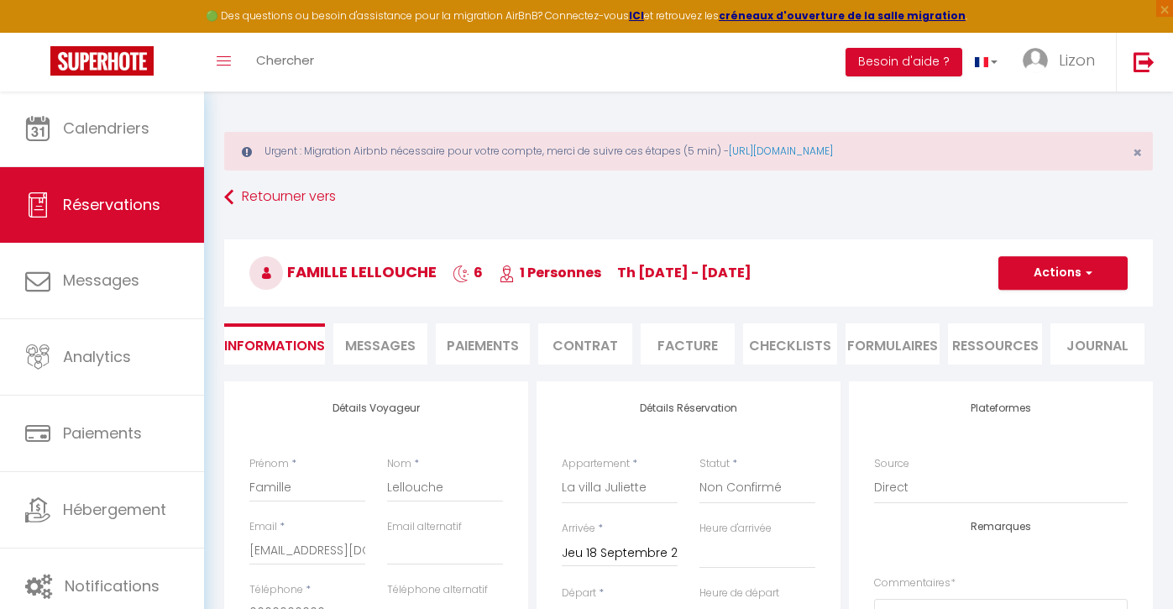
select select
select select "14:00"
select select "11:00"
checkbox input "true"
click at [1042, 280] on button "Actions" at bounding box center [1062, 273] width 129 height 34
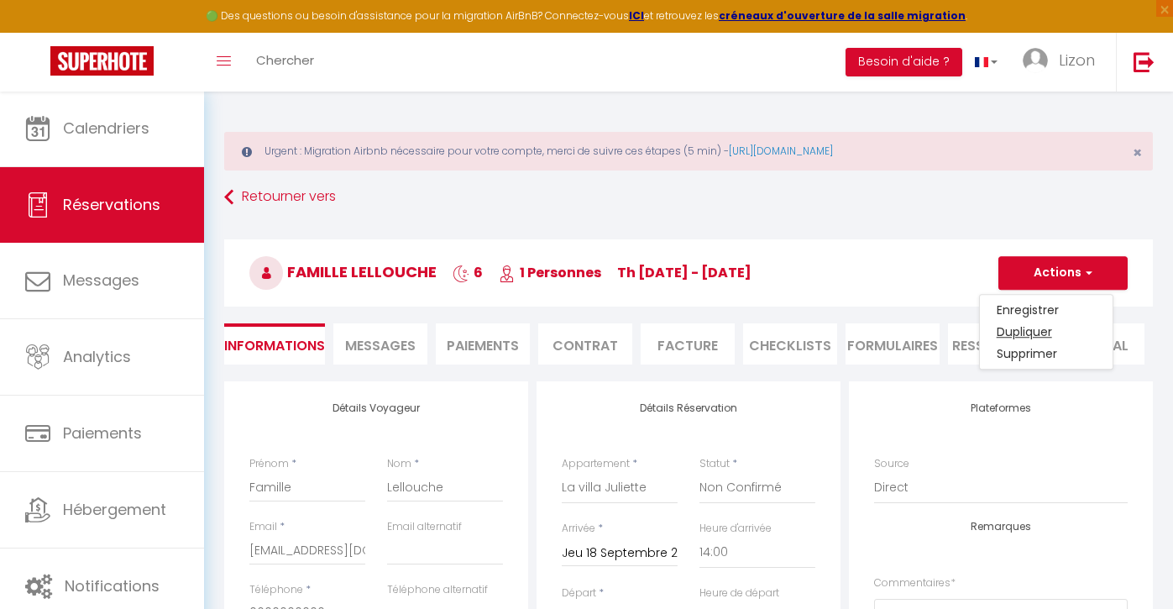
click at [1030, 327] on link "Dupliquer" at bounding box center [1046, 332] width 133 height 22
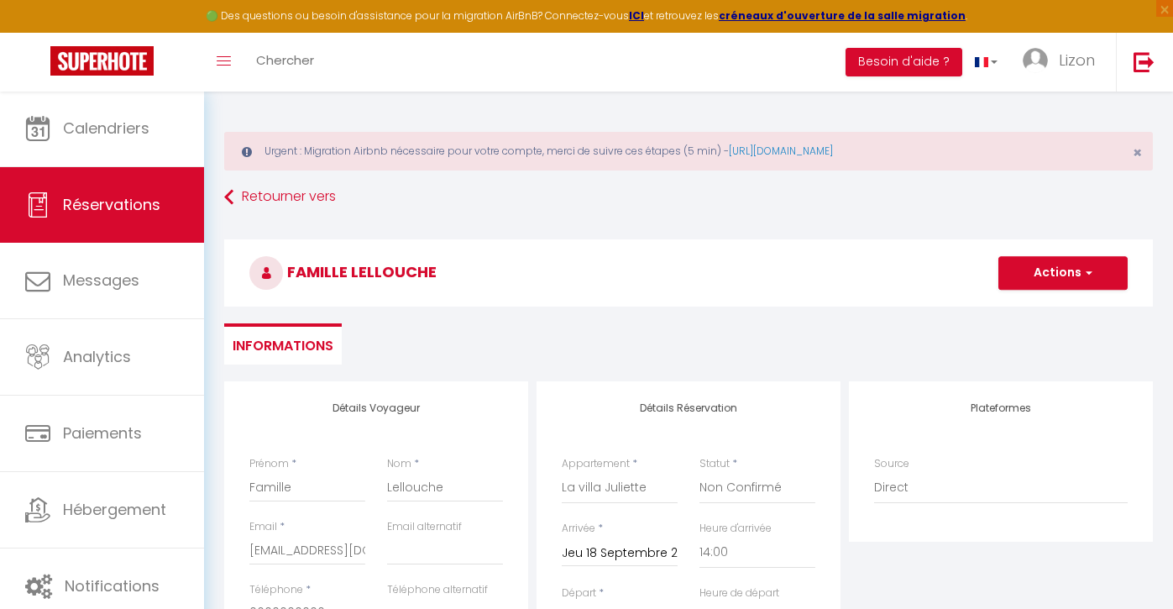
select select
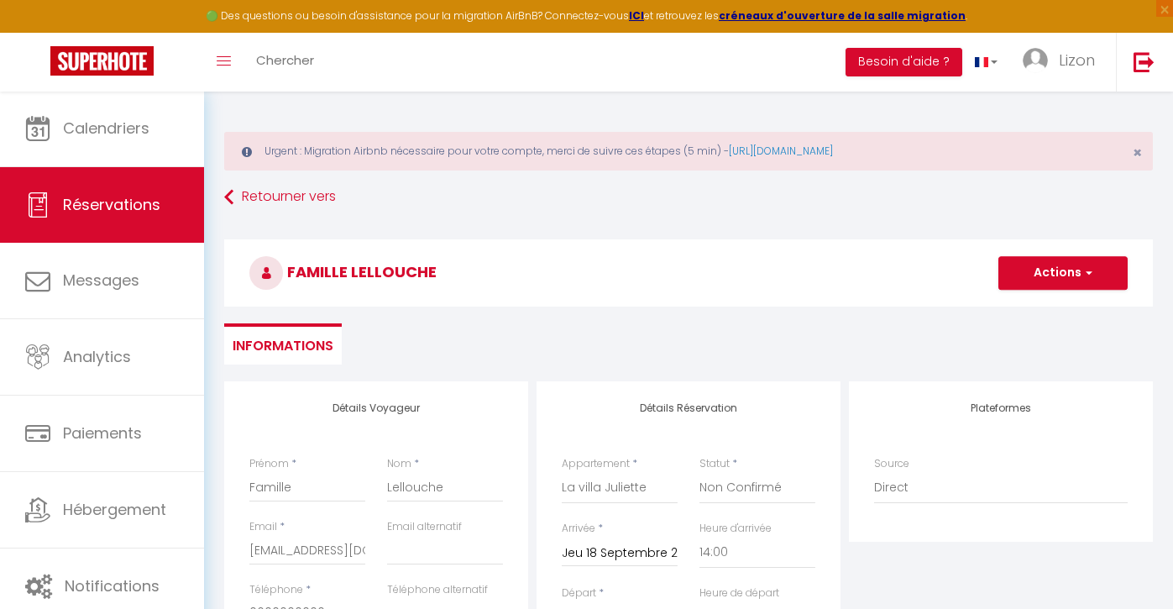
checkbox input "false"
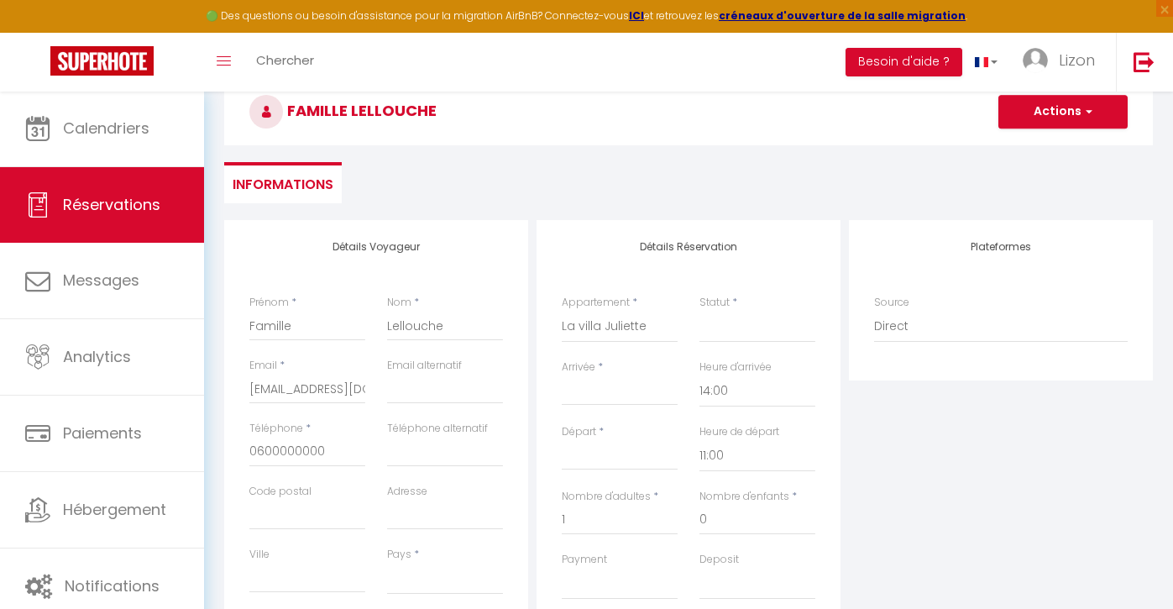
scroll to position [278, 0]
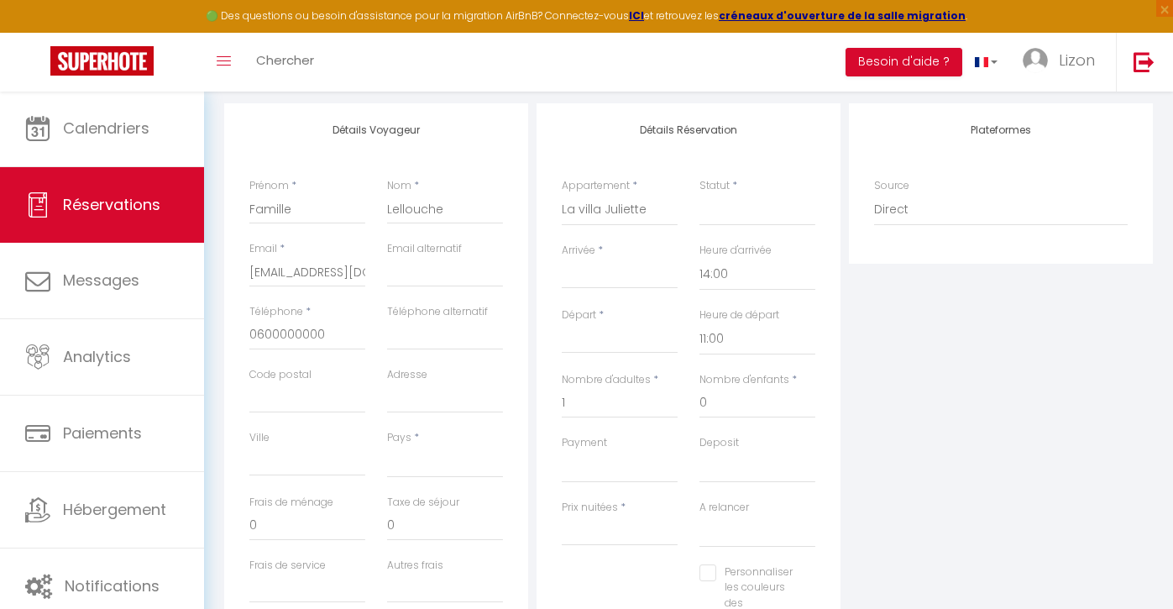
click at [727, 190] on label "Statut" at bounding box center [714, 186] width 30 height 16
click at [727, 194] on select "Confirmé Non Confirmé [PERSON_NAME] par le voyageur No Show Request" at bounding box center [757, 210] width 116 height 32
select select "2"
select select
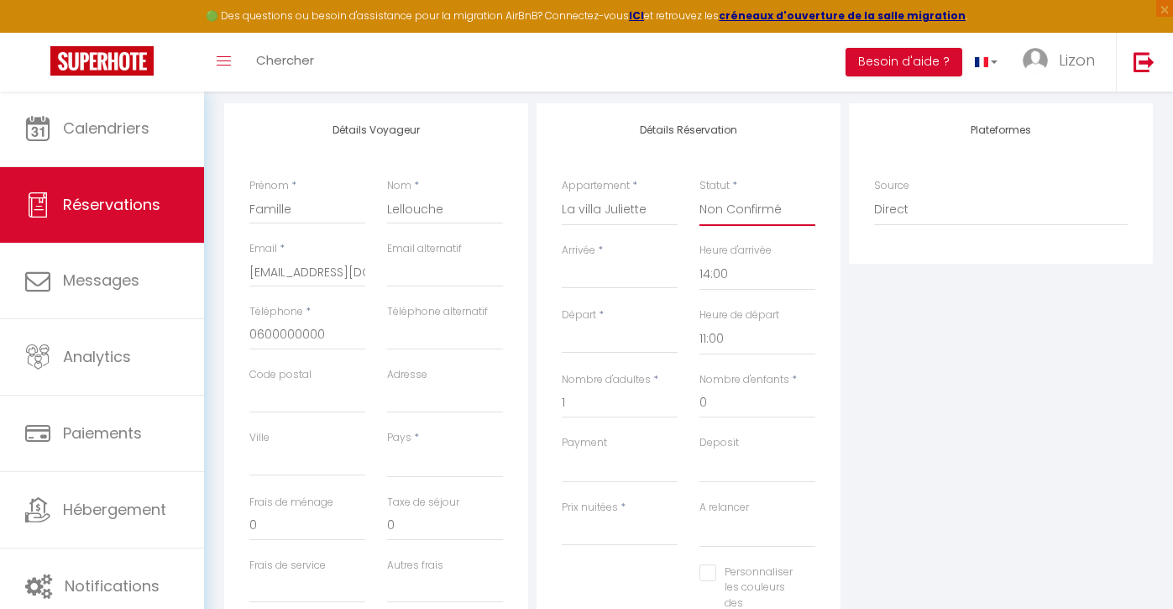
select select
checkbox input "false"
click at [599, 272] on input "Arrivée" at bounding box center [620, 275] width 116 height 22
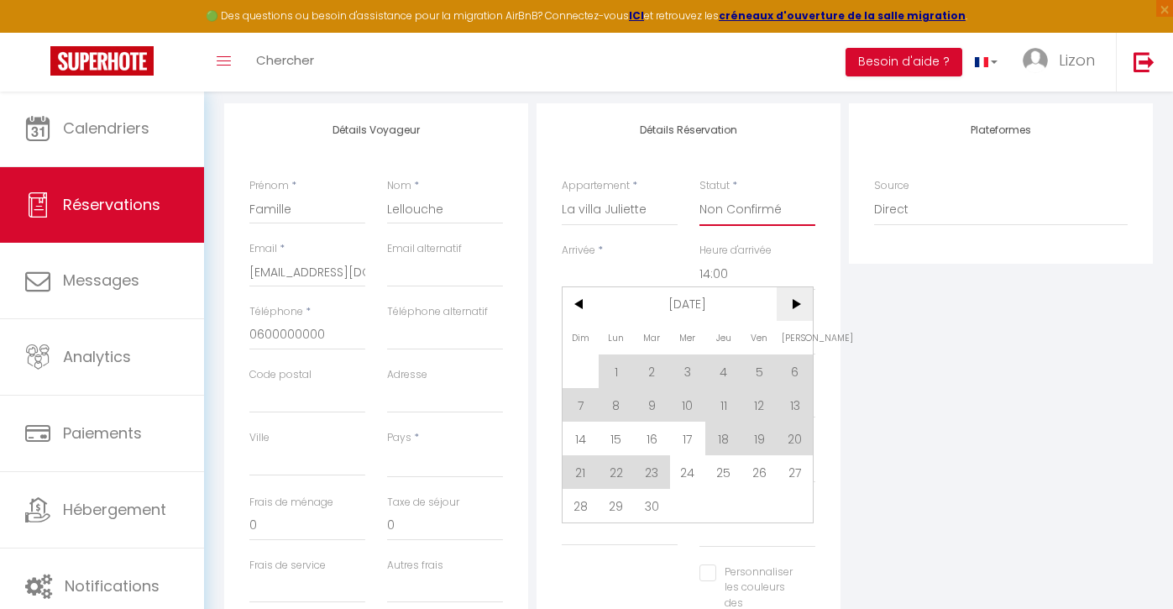
click at [799, 305] on span ">" at bounding box center [795, 304] width 36 height 34
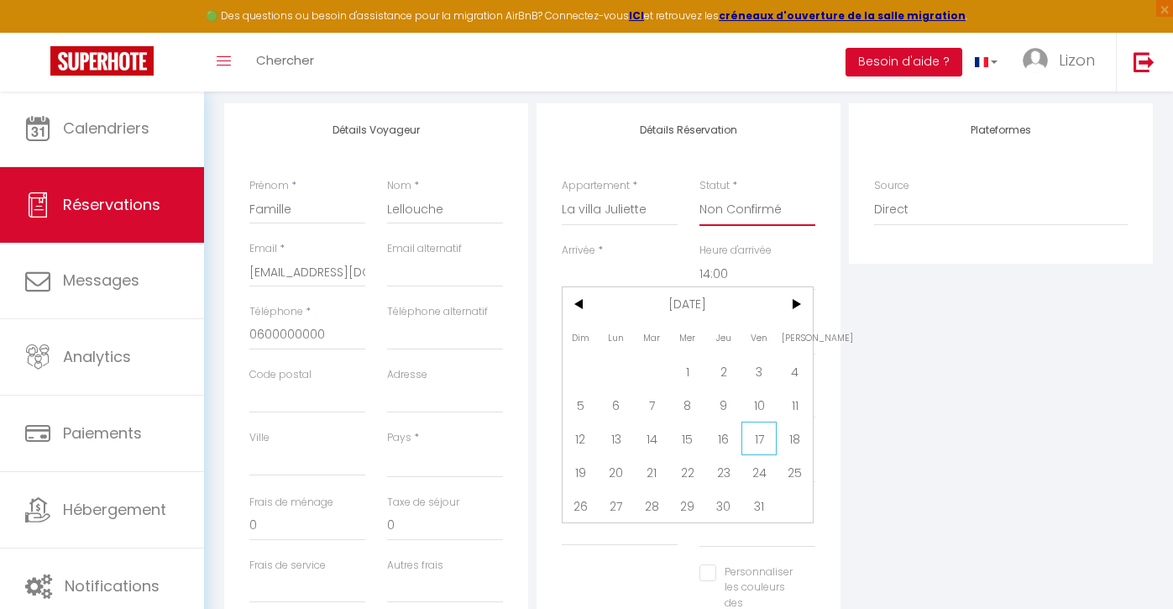
click at [758, 431] on span "17" at bounding box center [759, 438] width 36 height 34
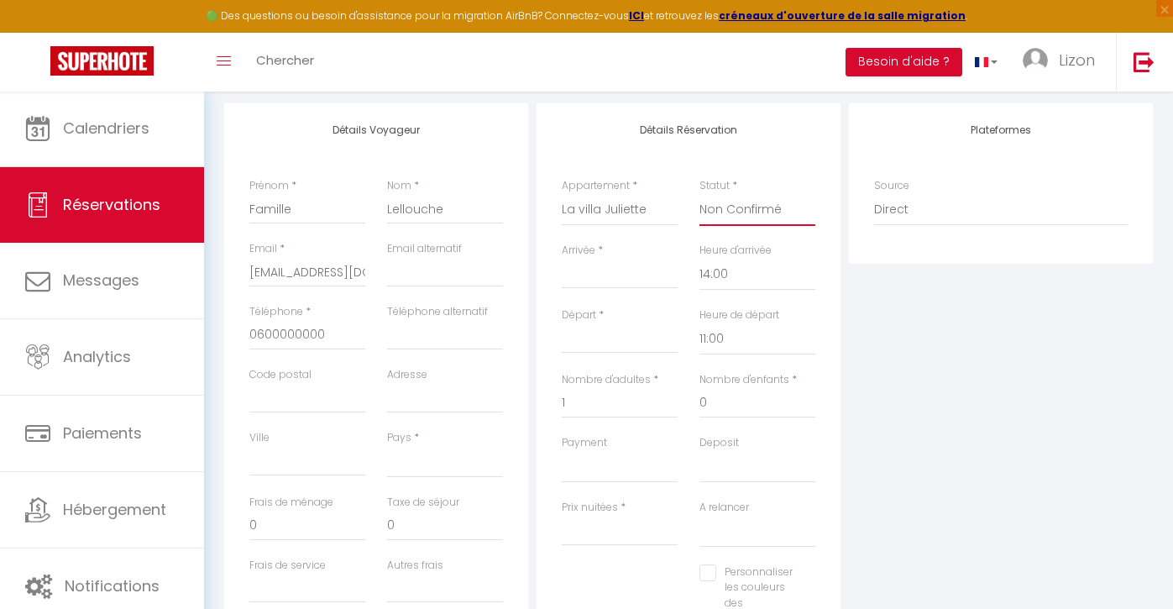
select select
type input "Ven 17 Octobre 2025"
type input "[DATE]"
select select
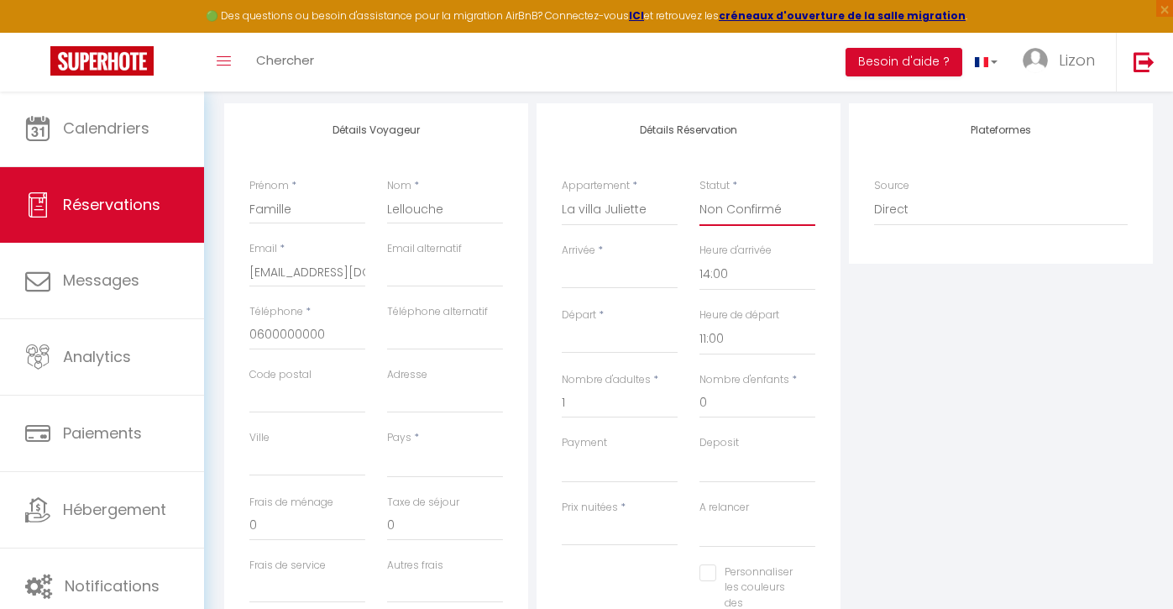
type input "0"
select select
checkbox input "false"
click at [646, 343] on input "[DATE]" at bounding box center [620, 340] width 116 height 22
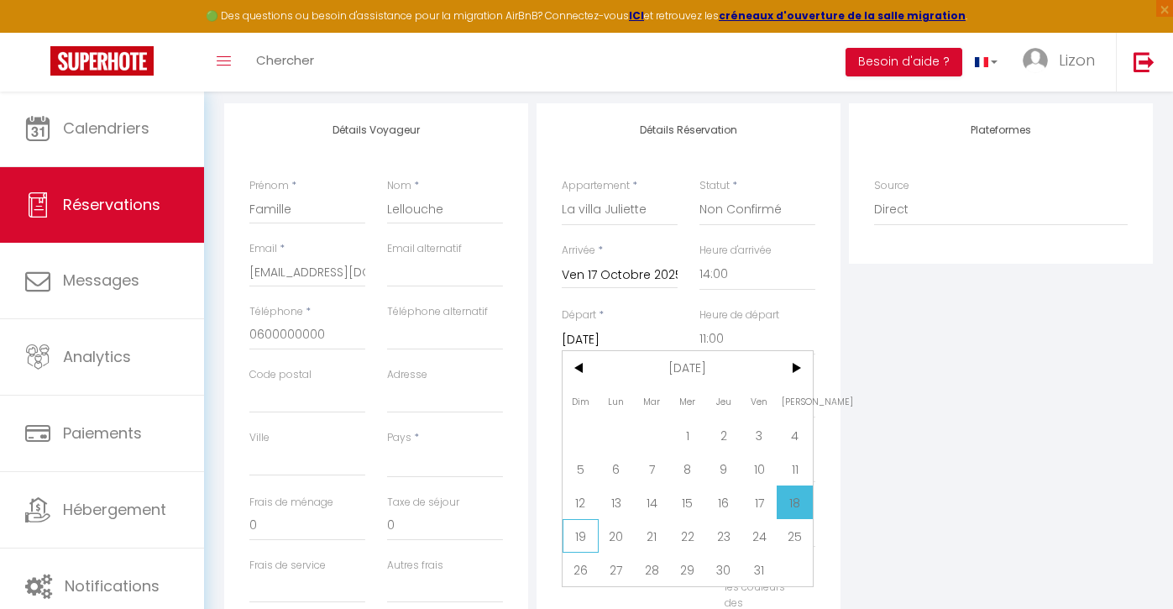
click at [580, 534] on span "19" at bounding box center [580, 536] width 36 height 34
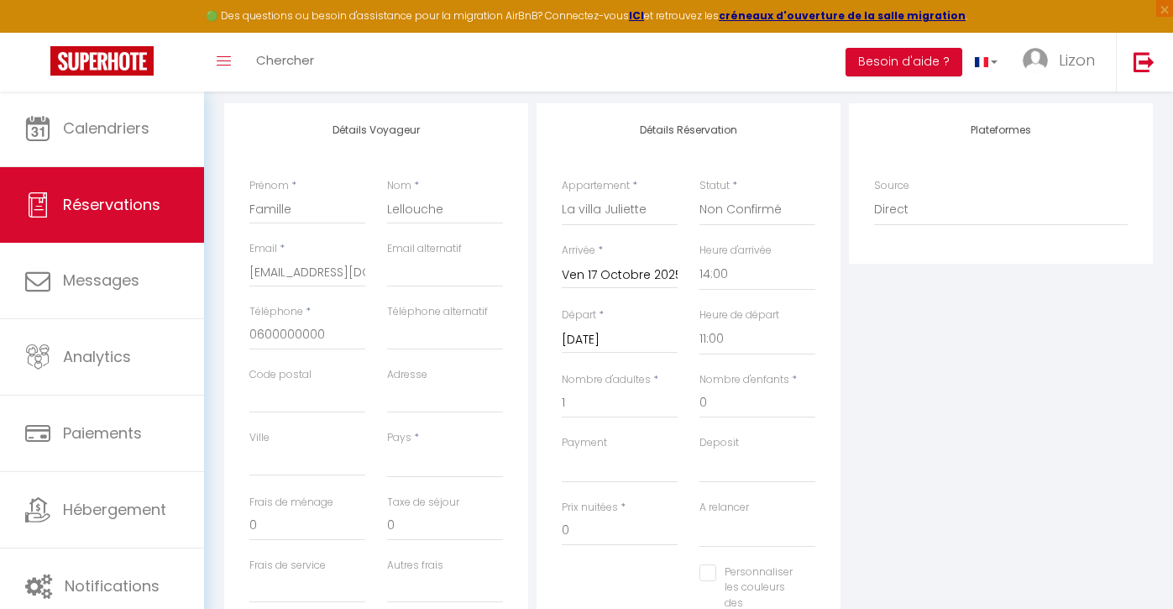
select select
type input "190"
type input "4"
type input "Dim 19 Octobre 2025"
select select
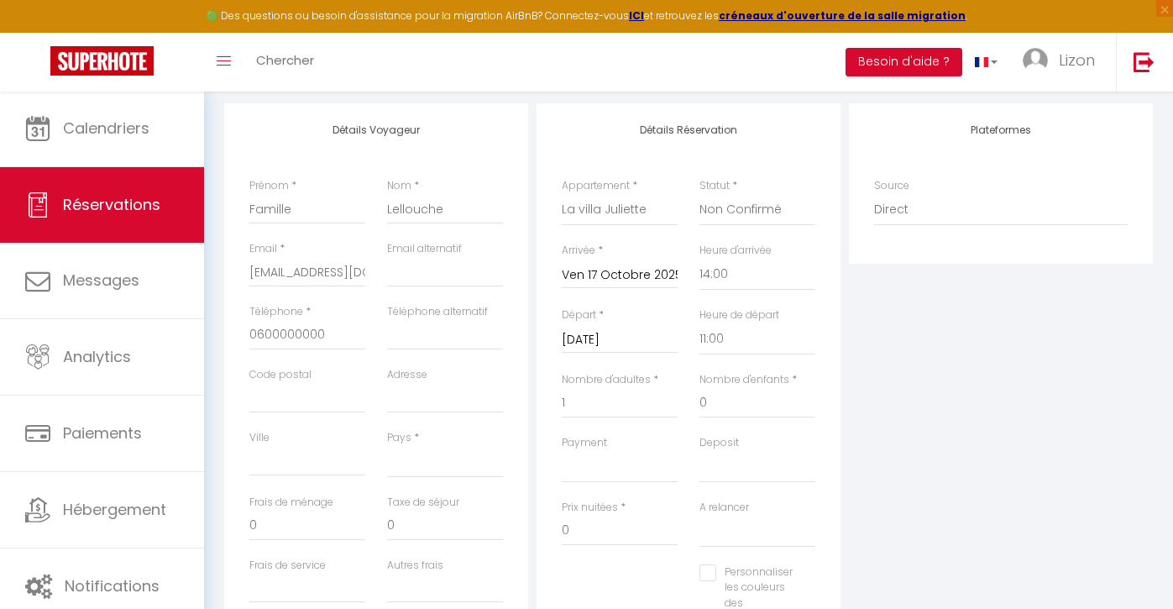
select select
type input "600"
select select
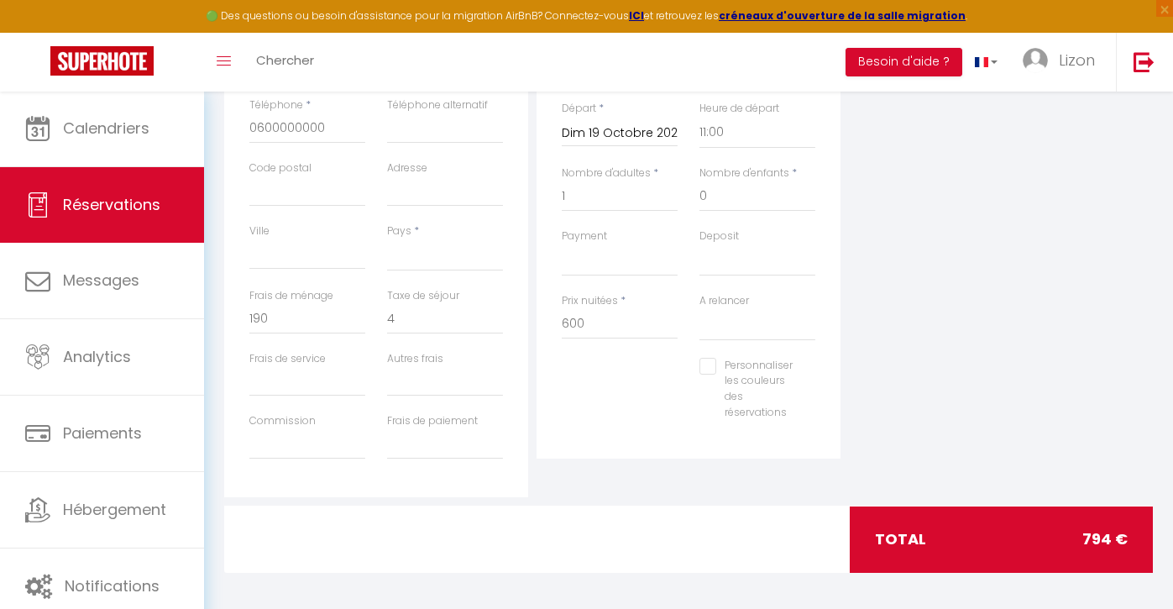
scroll to position [484, 0]
click at [716, 364] on input "Personnaliser les couleurs des réservations" at bounding box center [746, 366] width 95 height 17
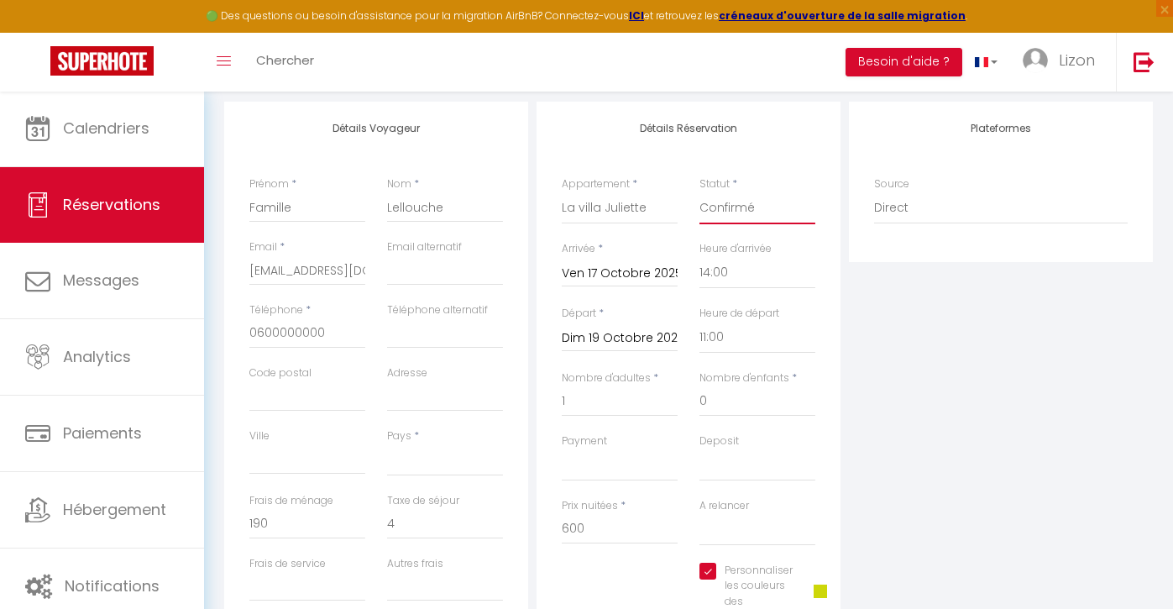
scroll to position [252, 0]
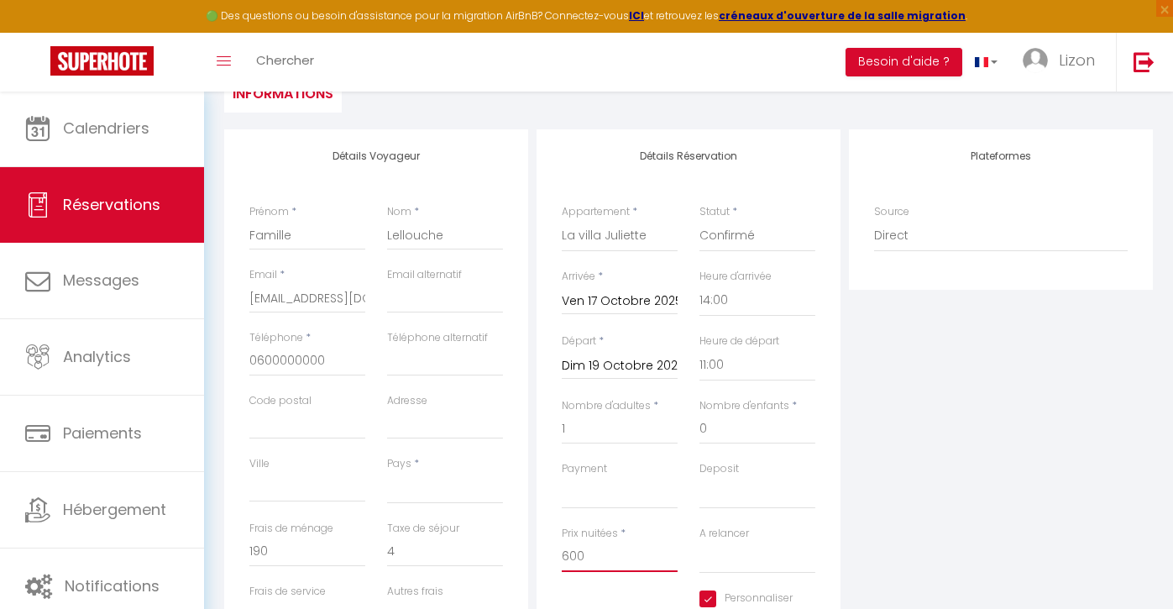
click at [577, 554] on input "600" at bounding box center [620, 556] width 116 height 30
click at [870, 475] on div "Plateformes Source Direct [DOMAIN_NAME] [DOMAIN_NAME] Chalet montagne Expedia G…" at bounding box center [1001, 429] width 312 height 600
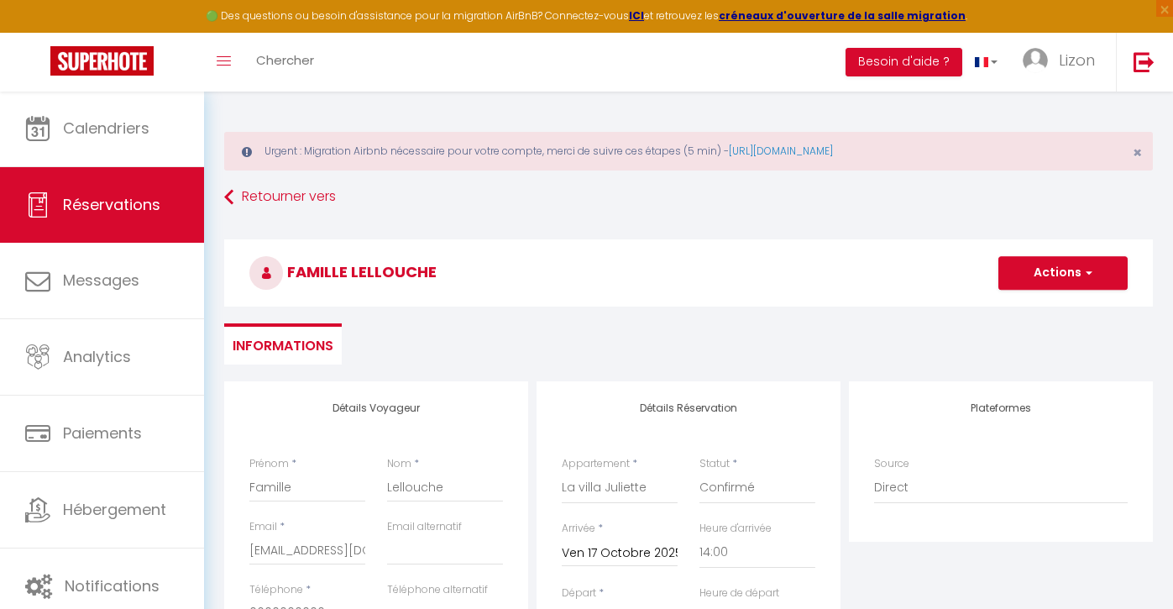
scroll to position [-1, 0]
click at [1022, 262] on button "Actions" at bounding box center [1062, 273] width 129 height 34
click at [1011, 308] on link "Enregistrer" at bounding box center [1046, 310] width 133 height 22
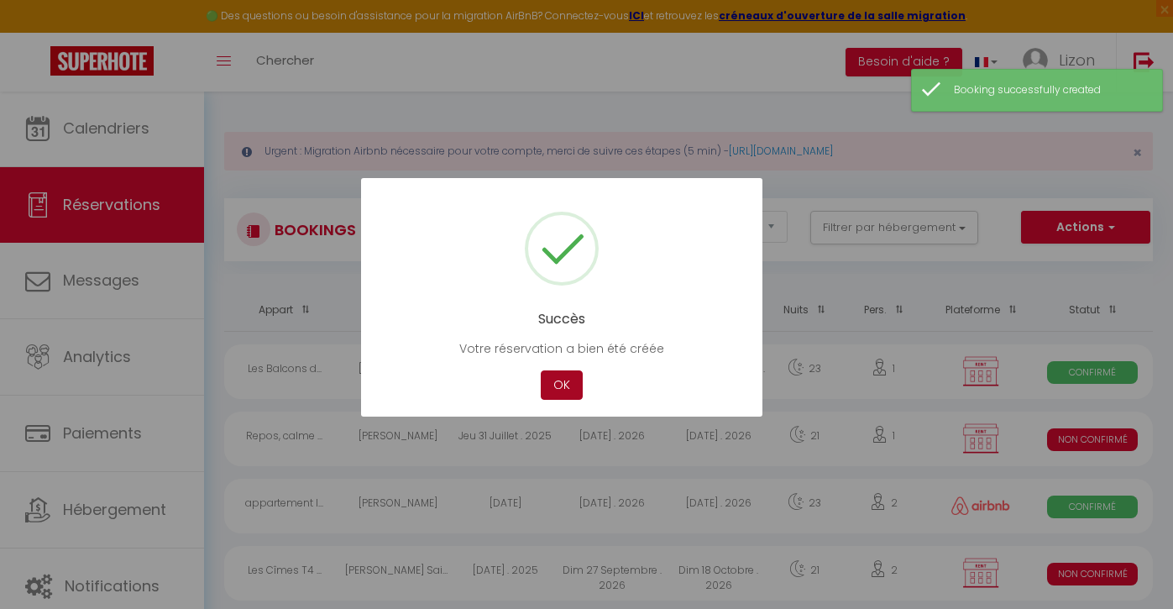
click at [573, 379] on button "OK" at bounding box center [562, 384] width 42 height 29
